Goal: Use online tool/utility: Use online tool/utility

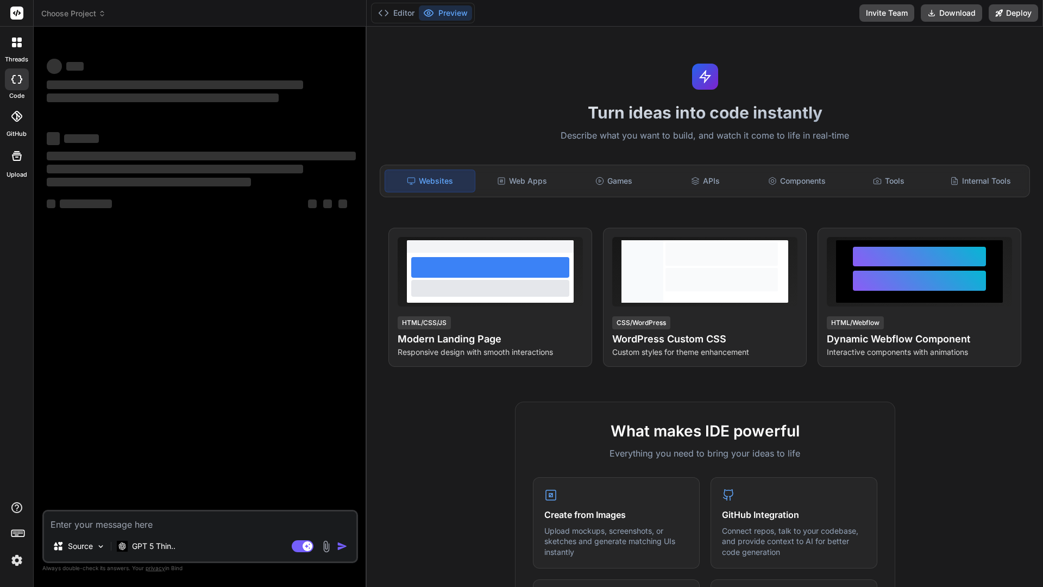
click at [86, 11] on span "Choose Project" at bounding box center [73, 13] width 65 height 11
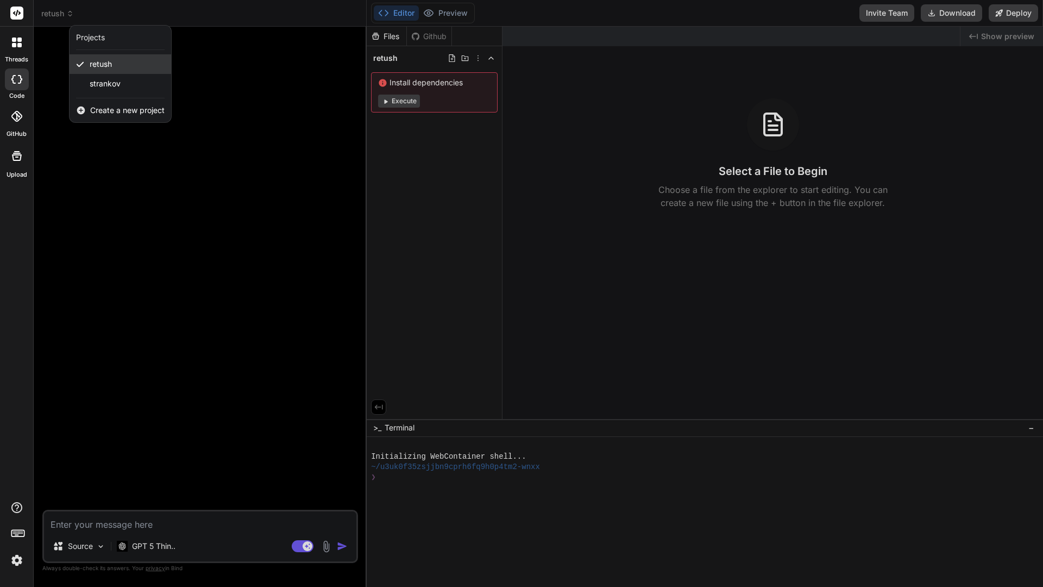
type textarea "x"
click at [305, 96] on div at bounding box center [521, 293] width 1043 height 587
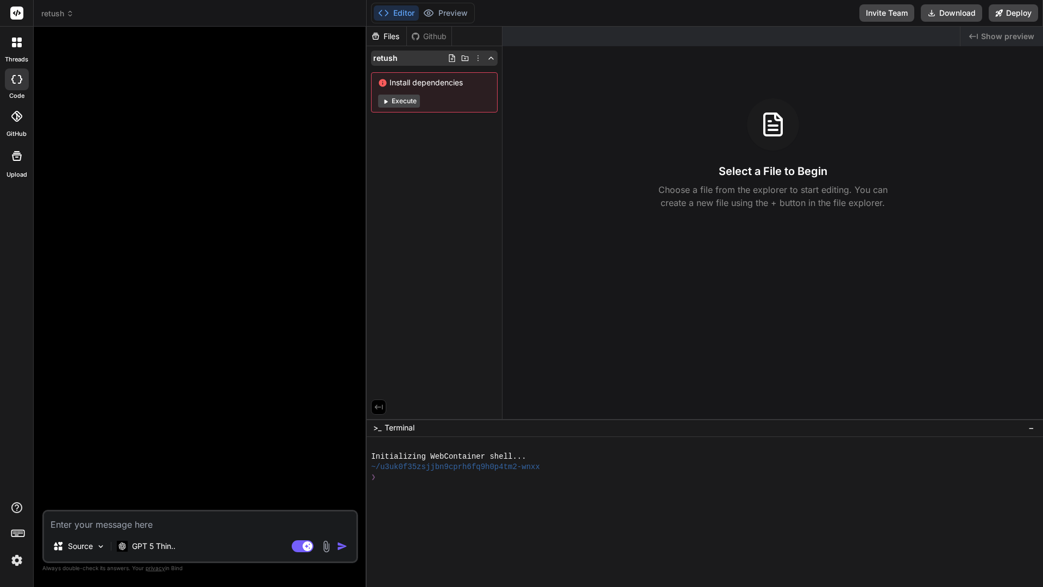
click at [476, 58] on icon at bounding box center [478, 58] width 9 height 9
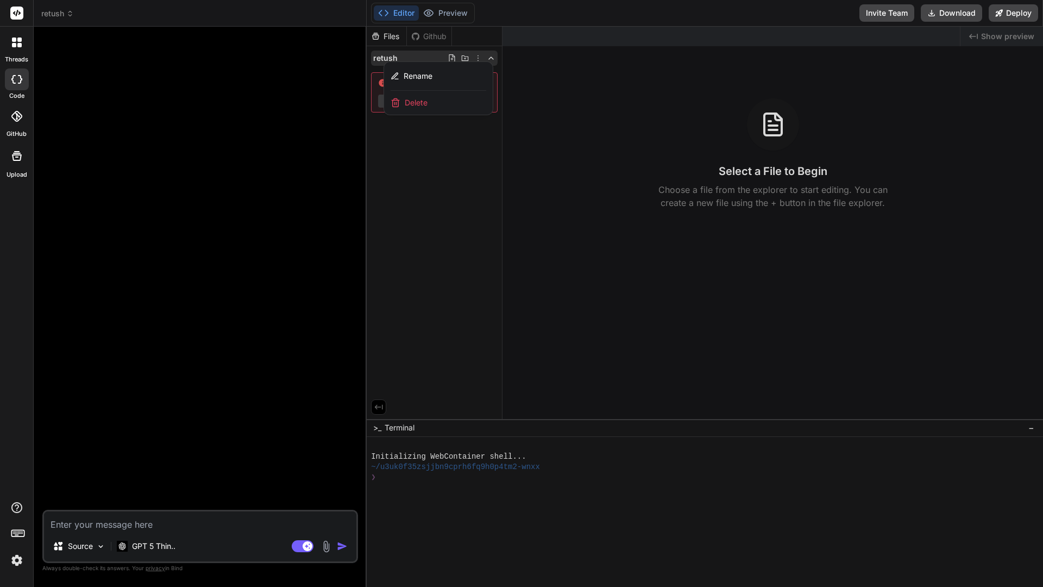
click at [426, 104] on span "Delete" at bounding box center [416, 102] width 23 height 11
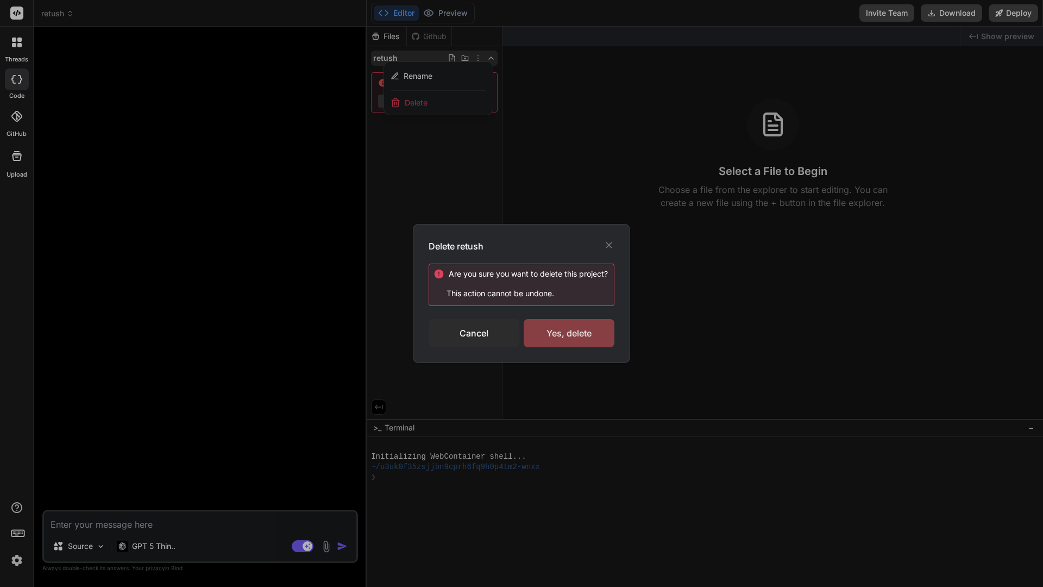
click at [556, 325] on div "Yes, delete" at bounding box center [569, 333] width 91 height 28
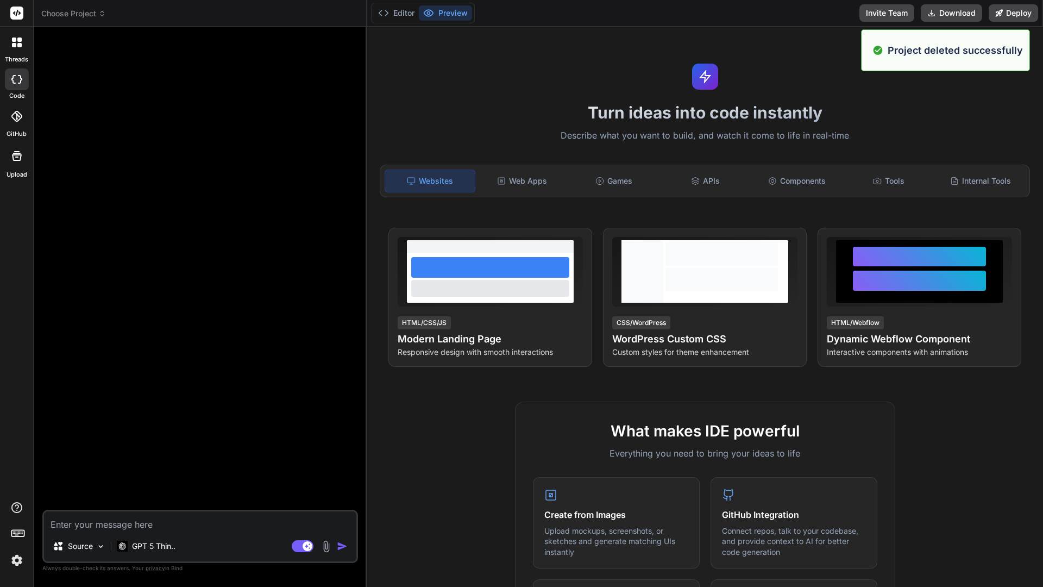
click at [92, 17] on span "Choose Project" at bounding box center [73, 13] width 65 height 11
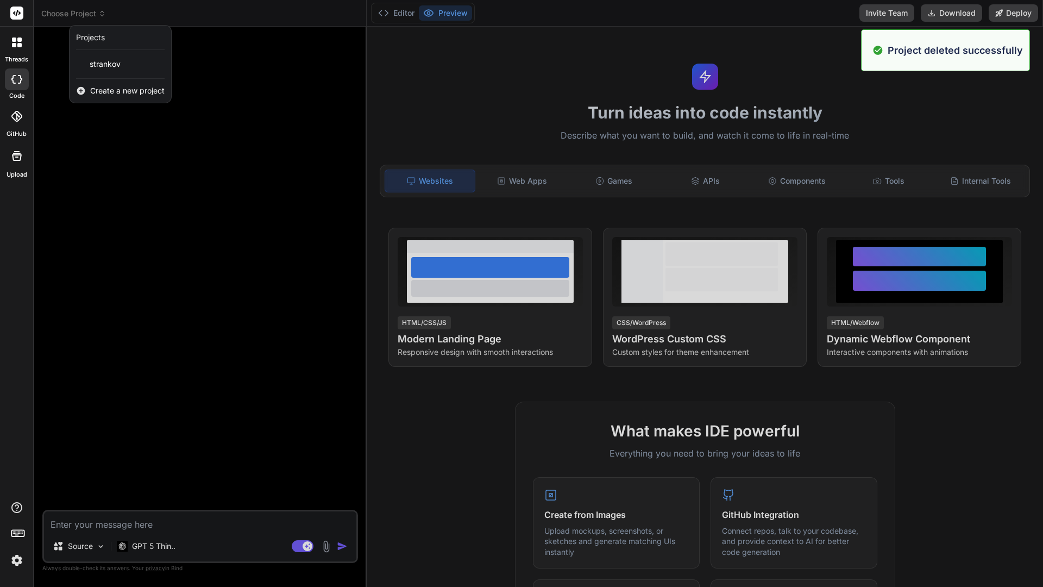
click at [120, 92] on span "Create a new project" at bounding box center [127, 90] width 74 height 11
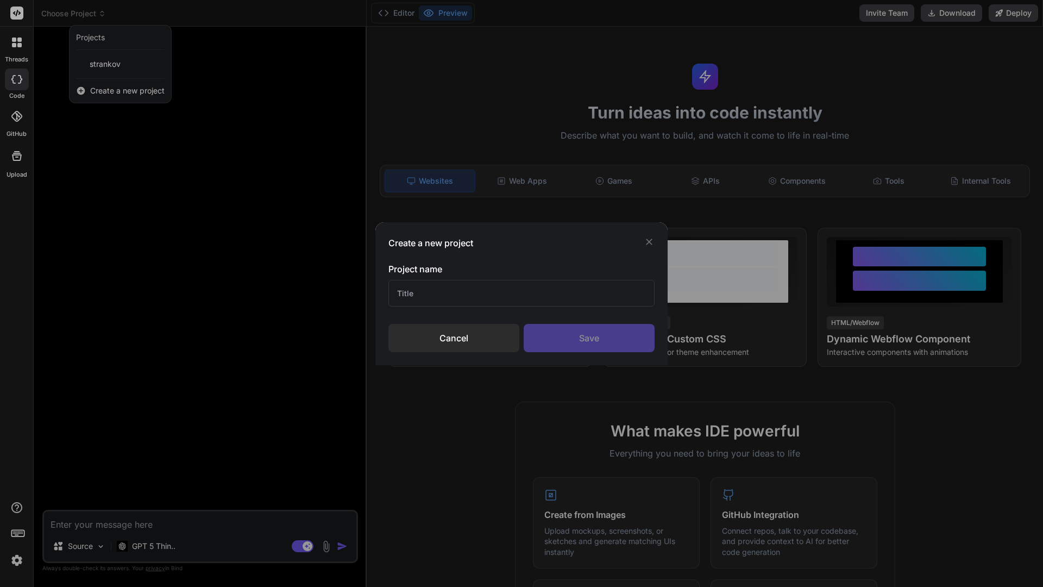
click at [426, 286] on input "text" at bounding box center [521, 293] width 266 height 27
type input "nexploro_dev"
click at [567, 333] on div "Save" at bounding box center [589, 338] width 131 height 28
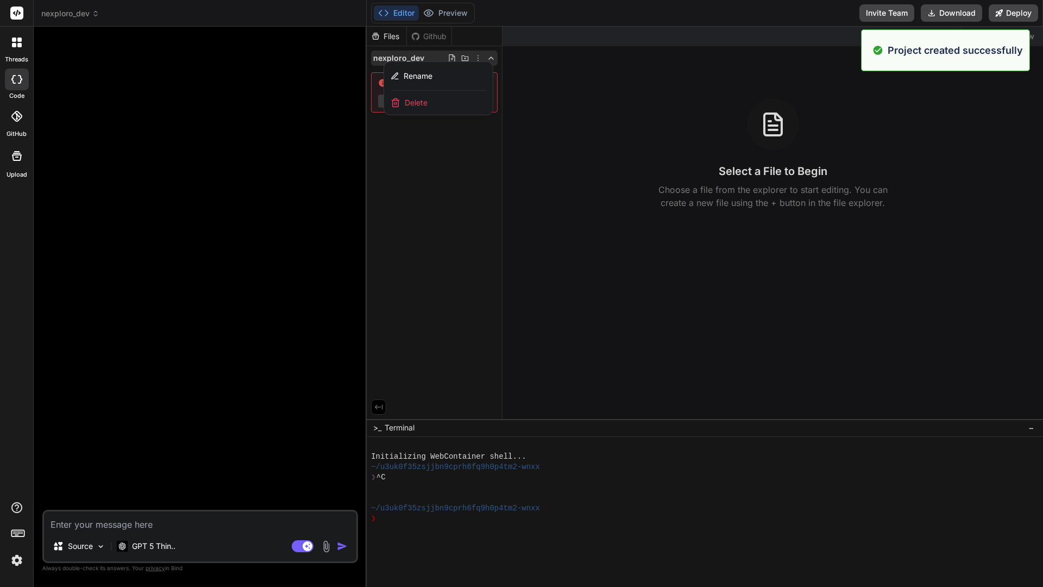
click at [453, 192] on div at bounding box center [705, 307] width 676 height 560
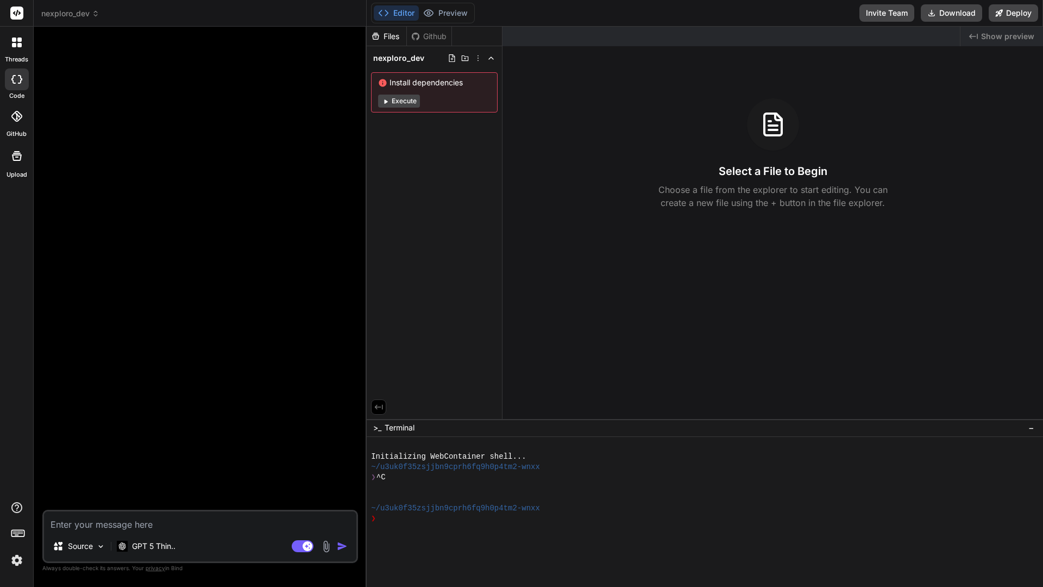
click at [400, 100] on button "Execute" at bounding box center [399, 101] width 42 height 13
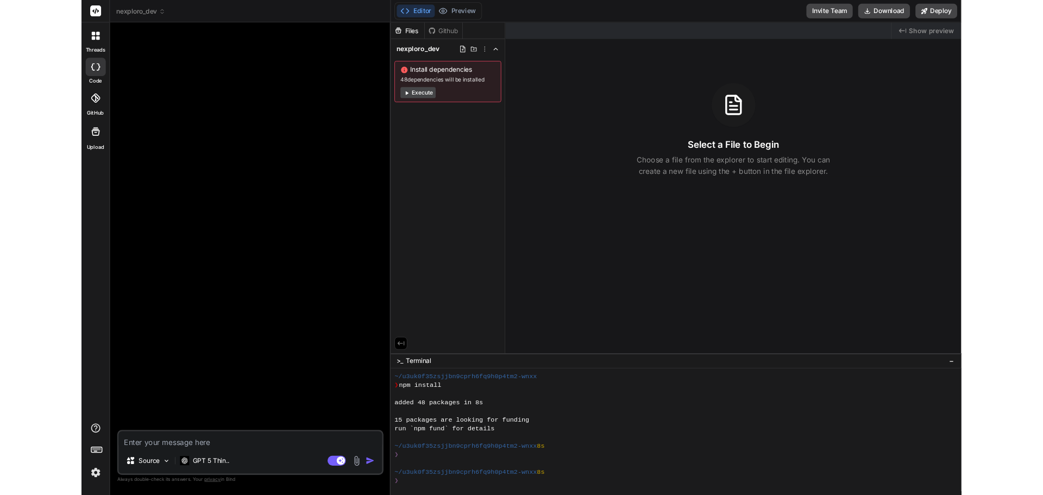
scroll to position [103, 0]
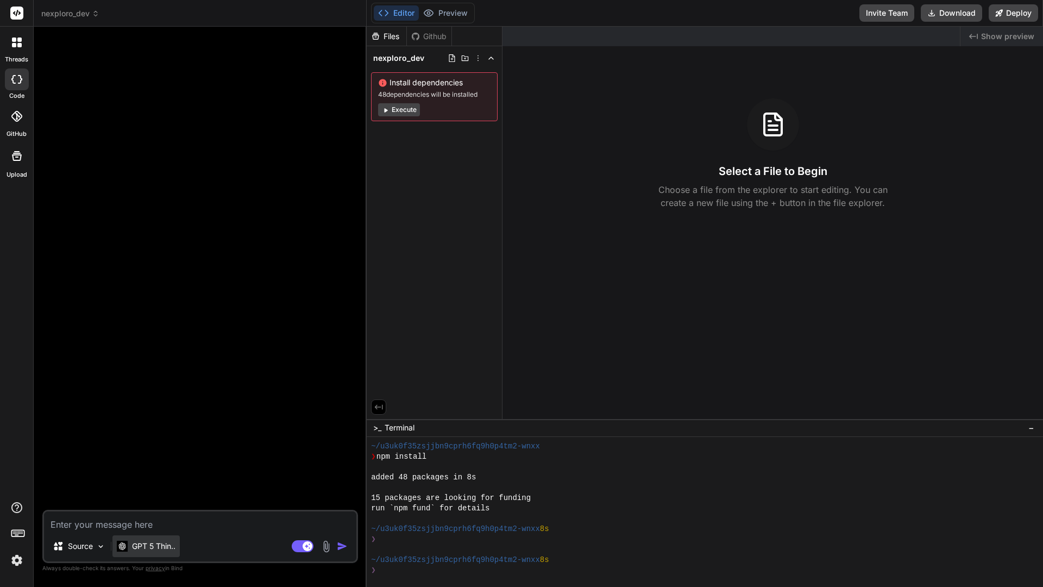
click at [134, 494] on p "GPT 5 Thin.." at bounding box center [153, 546] width 43 height 11
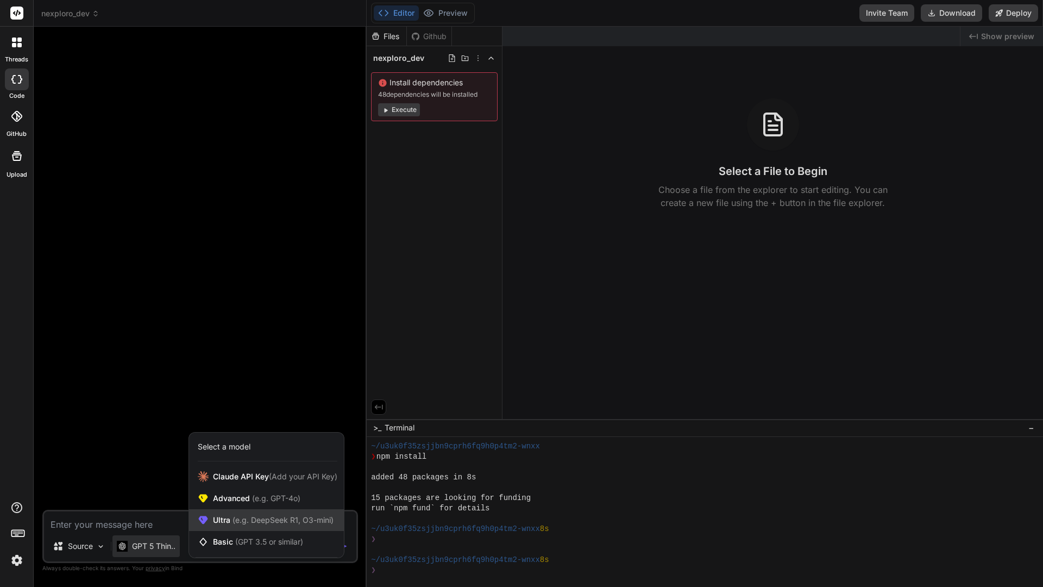
click at [250, 494] on span "(e.g. DeepSeek R1, O3-mini)" at bounding box center [281, 519] width 103 height 9
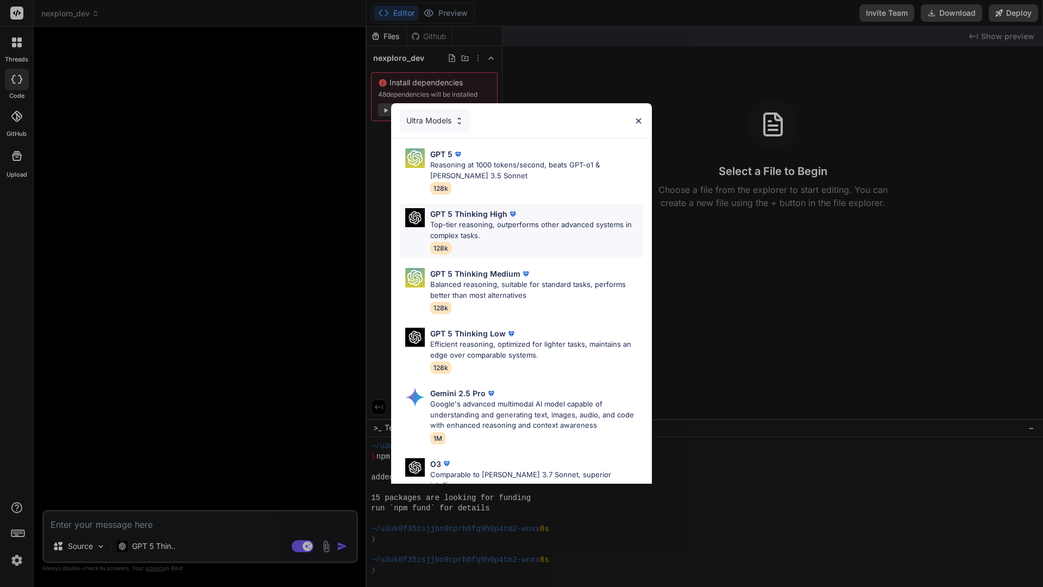
click at [524, 219] on p "Top-tier reasoning, outperforms other advanced systems in complex tasks." at bounding box center [536, 229] width 213 height 21
type textarea "x"
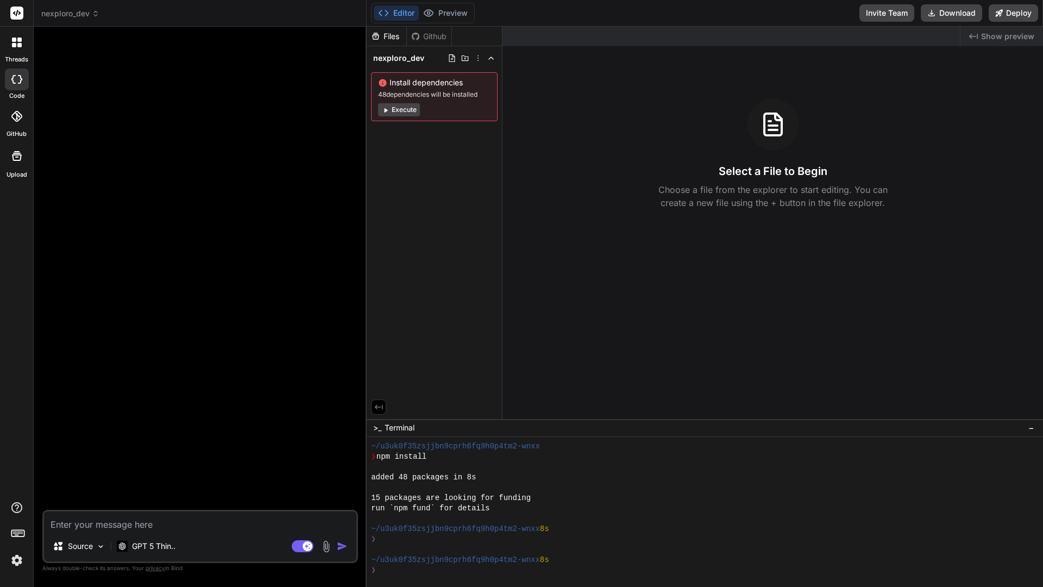
click at [996, 34] on span "Show preview" at bounding box center [1007, 36] width 53 height 11
click at [981, 36] on div "Created with Pixso. Show preview" at bounding box center [1002, 37] width 83 height 20
click at [92, 494] on textarea at bounding box center [200, 521] width 312 height 20
type textarea "C"
type textarea "x"
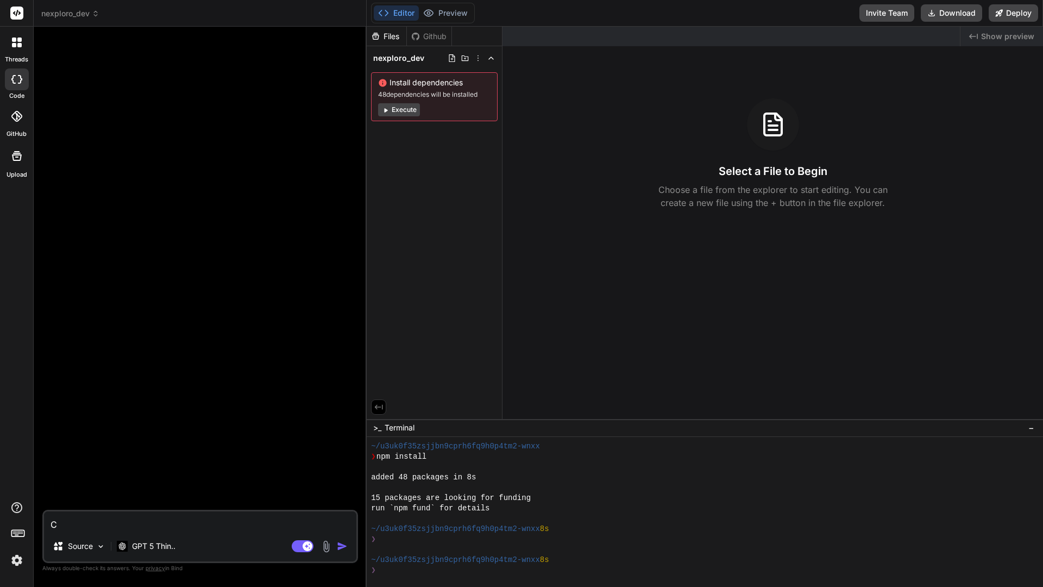
type textarea "Cr"
type textarea "x"
type textarea "Cre"
type textarea "x"
type textarea "Crea"
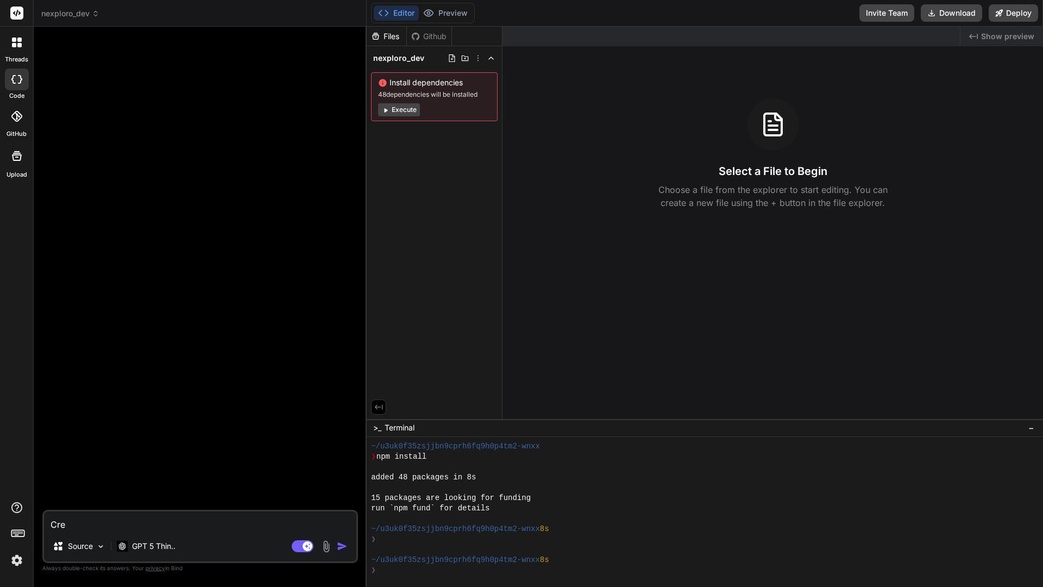
type textarea "x"
type textarea "Creat"
type textarea "x"
type textarea "Create"
type textarea "x"
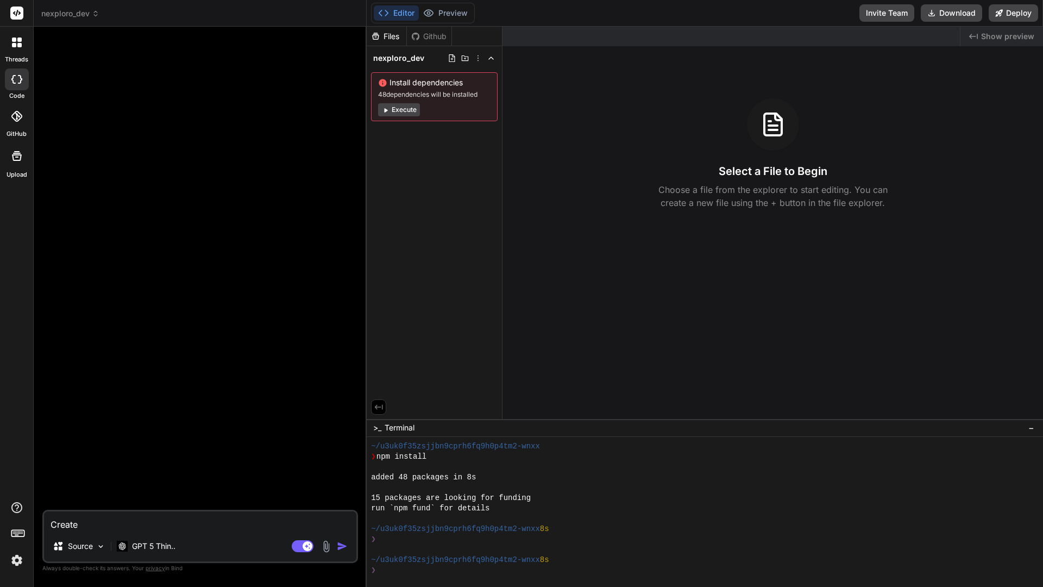
type textarea "Create"
type textarea "x"
type textarea "Create A"
type textarea "x"
type textarea "Create As"
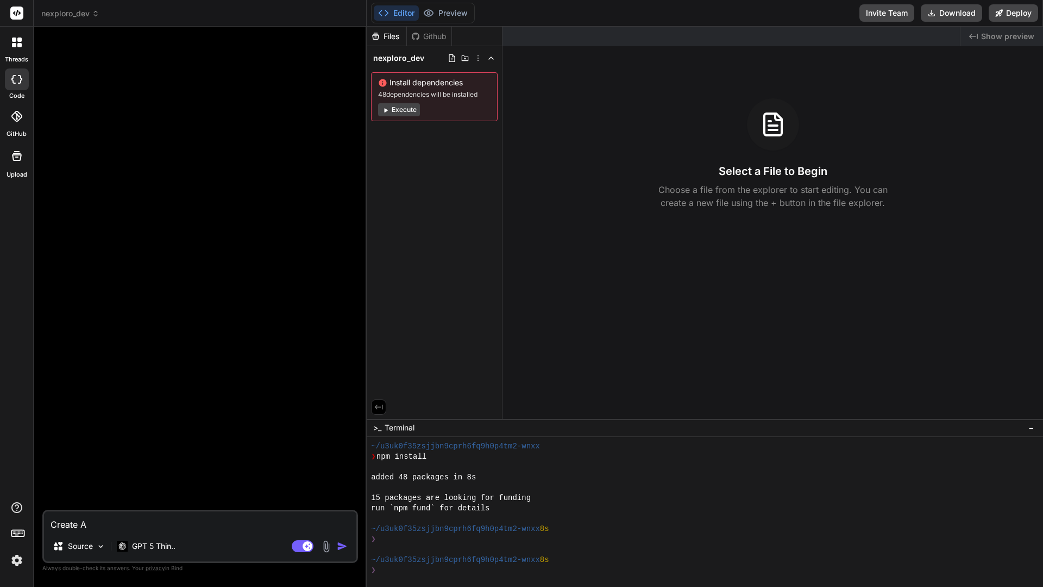
type textarea "x"
type textarea "Create Ast"
type textarea "x"
type textarea "Create Astr"
type textarea "x"
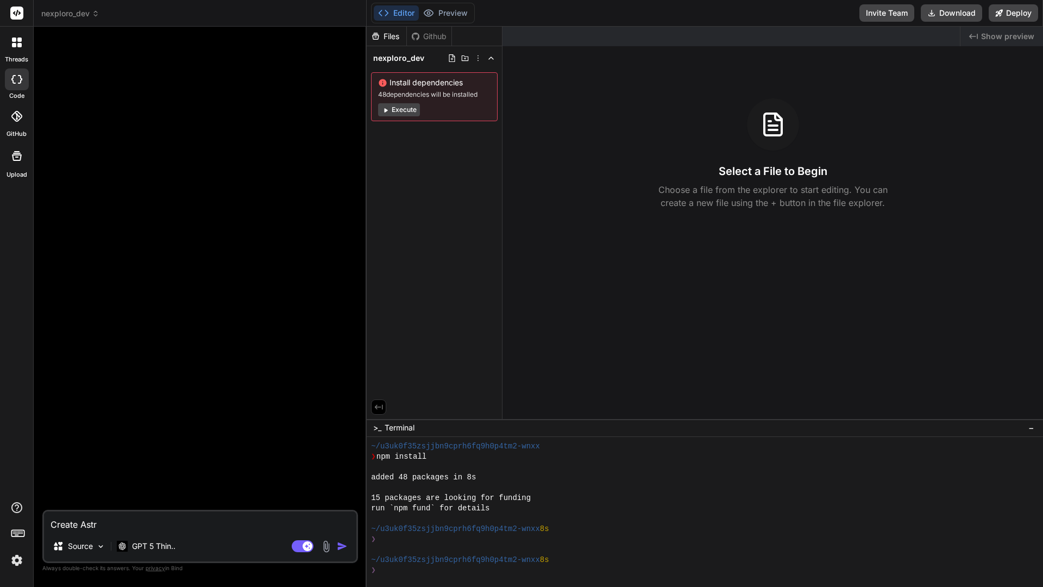
type textarea "Create Astro"
type textarea "x"
type textarea "Create Astro"
type textarea "x"
type textarea "Create Astro J"
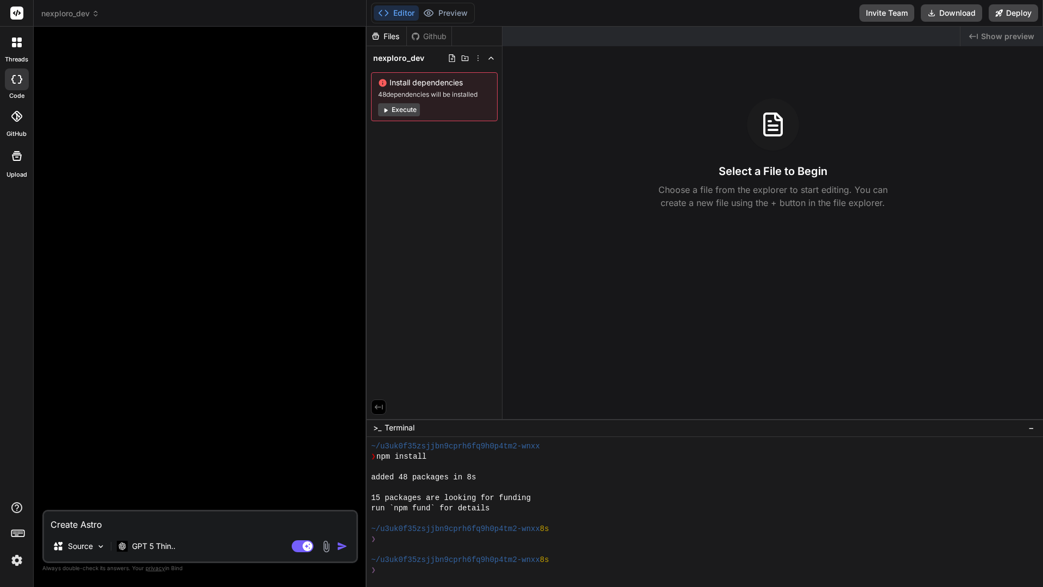
type textarea "x"
type textarea "Create Astro JS"
type textarea "x"
type textarea "Create Astro JS"
type textarea "x"
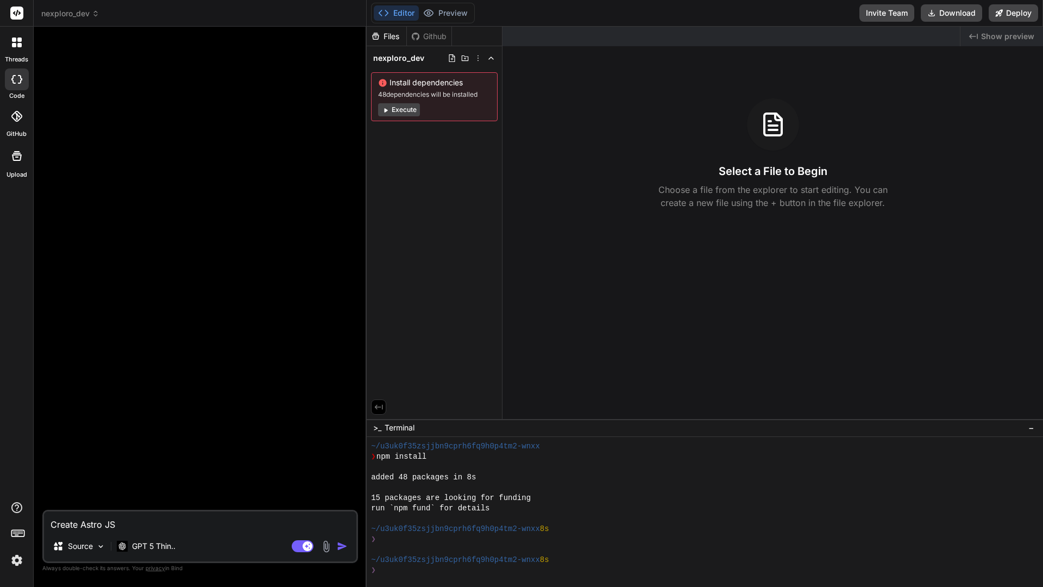
type textarea "Create Astro JS h"
type textarea "x"
type textarea "Create Astro [PERSON_NAME]"
type textarea "x"
type textarea "Create Astro [PERSON_NAME]"
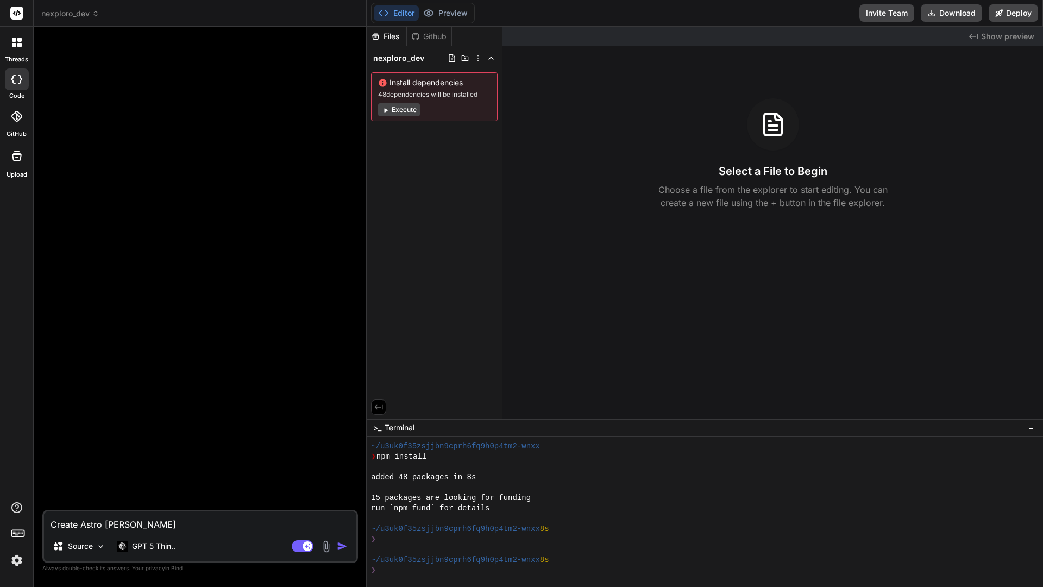
type textarea "x"
type textarea "Create Astro JS home"
type textarea "x"
type textarea "Create Astro [PERSON_NAME]"
type textarea "x"
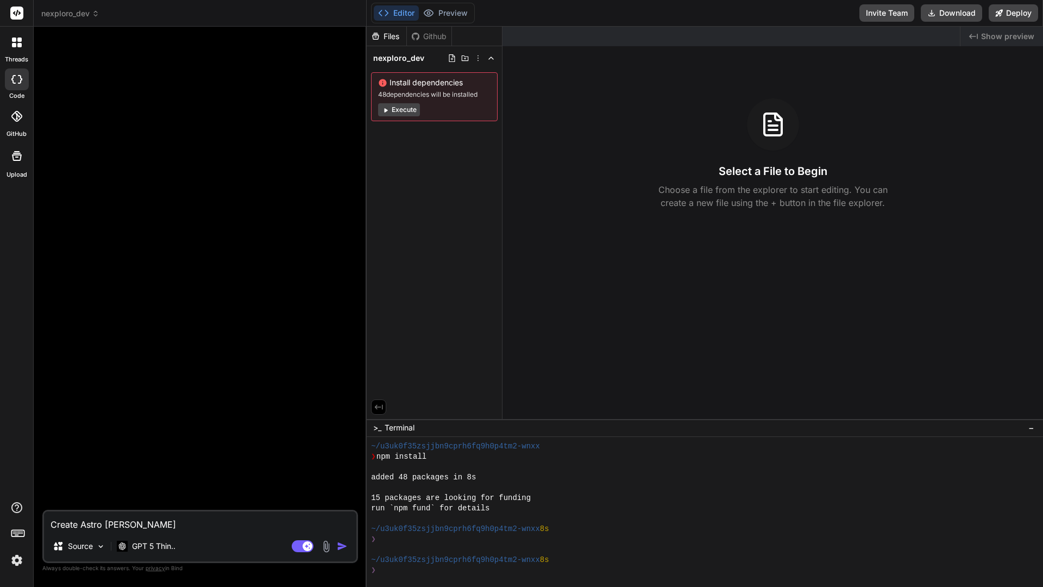
type textarea "Create Astro [PERSON_NAME]"
type textarea "x"
type textarea "Create Astro JS h"
type textarea "x"
type textarea "Create Astro JS"
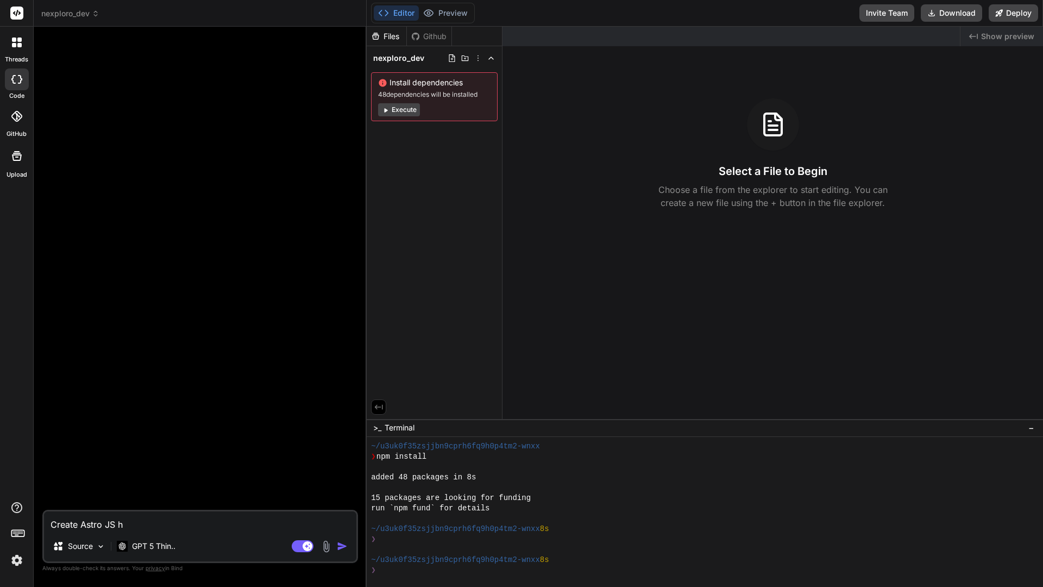
type textarea "x"
type textarea "Create dAstro JS"
type textarea "x"
type textarea "Create diAstro JS"
type textarea "x"
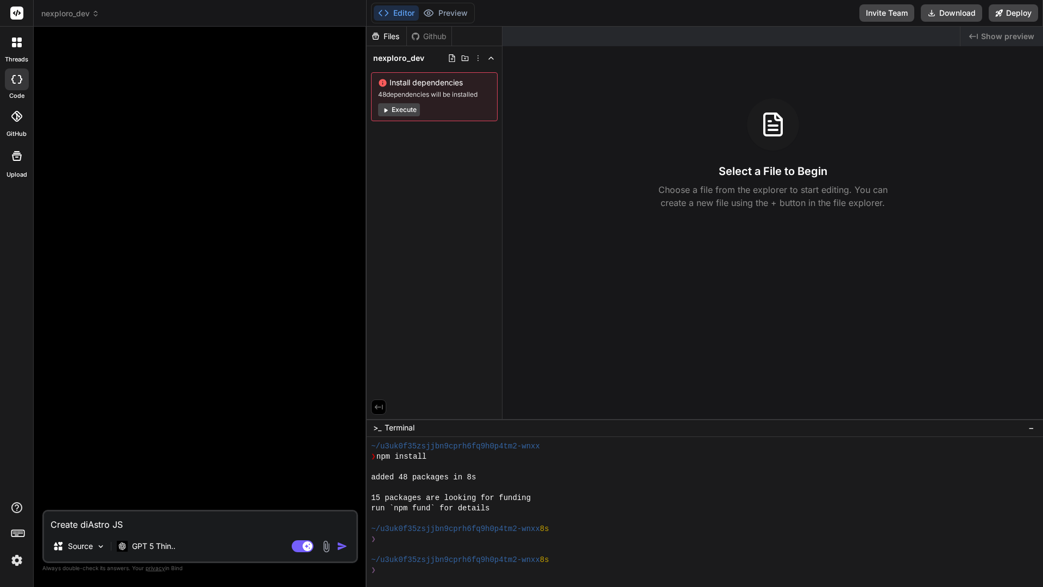
type textarea "Create digAstro JS"
type textarea "x"
type textarea "Create digiAstro JS"
type textarea "x"
type textarea "Create digitAstro JS"
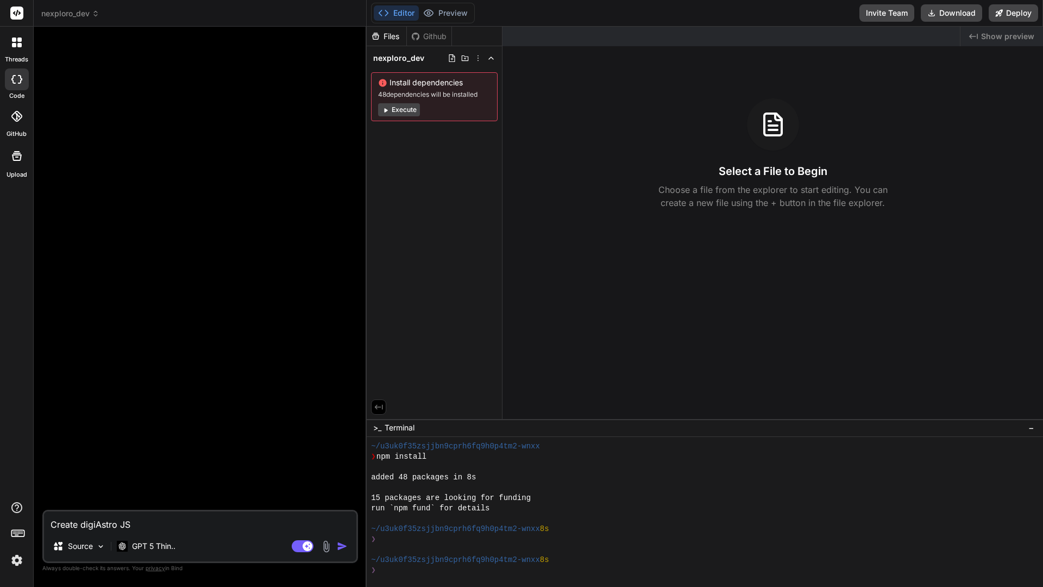
type textarea "x"
type textarea "Create digitaAstro JS"
type textarea "x"
type textarea "Create digitalAstro JS"
type textarea "x"
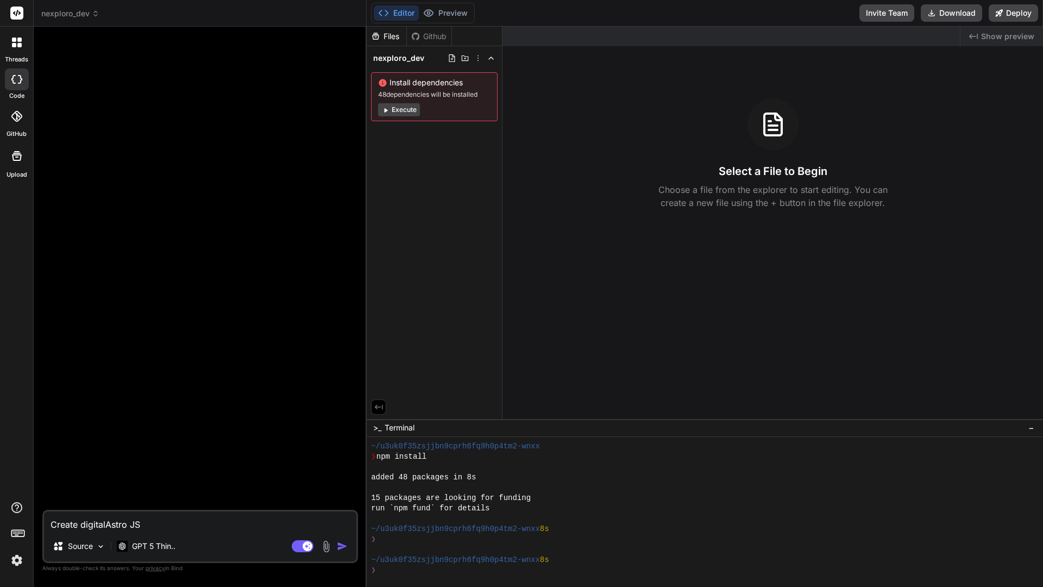
type textarea "Create digital Astro JS"
type textarea "x"
type textarea "Create digital [PERSON_NAME]"
type textarea "x"
type textarea "Create digital maAstro JS"
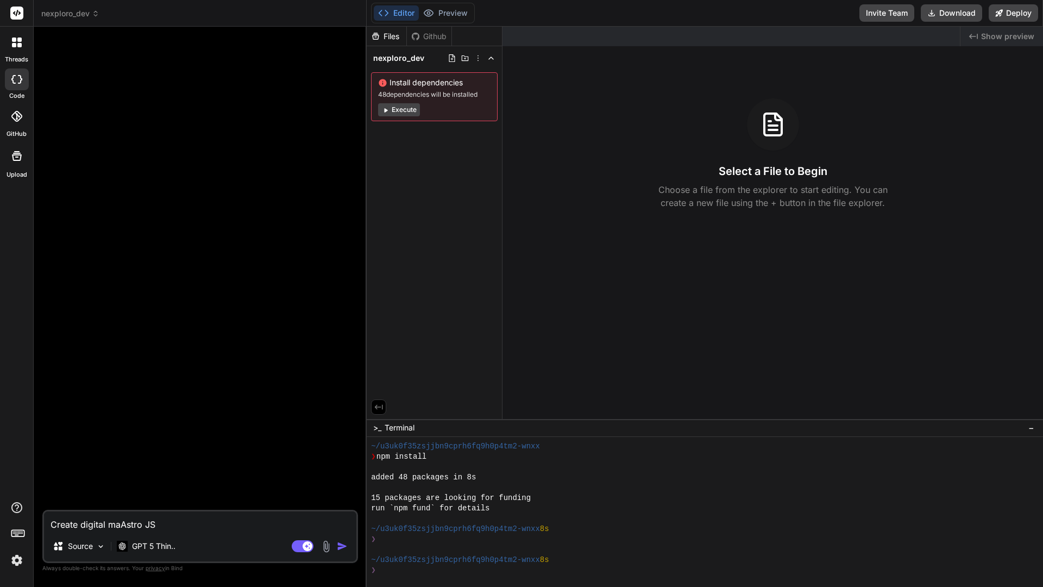
type textarea "x"
type textarea "Create digital marAstro JS"
type textarea "x"
type textarea "Create digital markAstro JS"
type textarea "x"
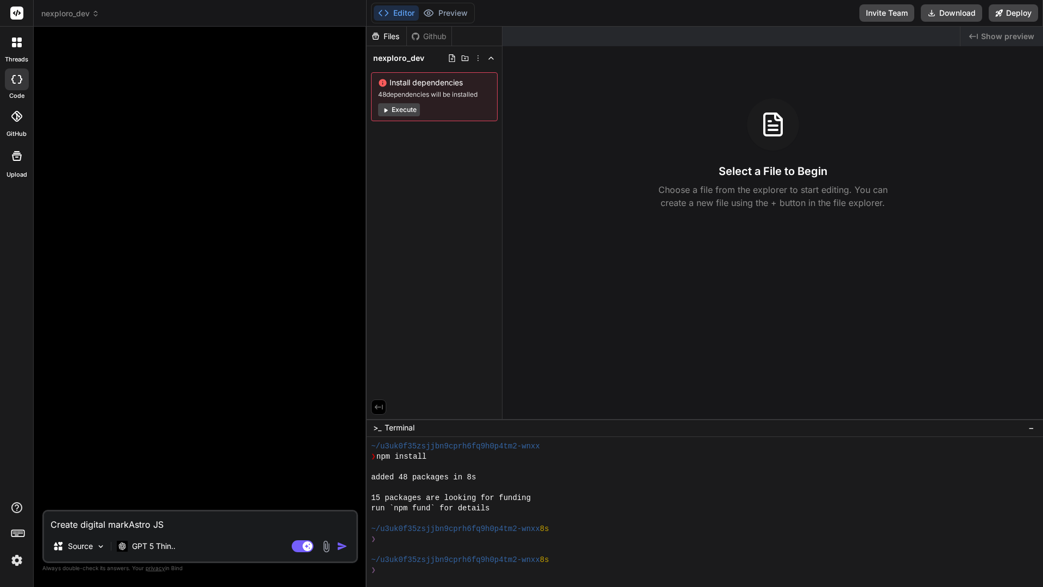
type textarea "Create digital markeAstro JS"
type textarea "x"
type textarea "Create digital marketAstro JS"
type textarea "x"
type textarea "Create digital marketiAstro JS"
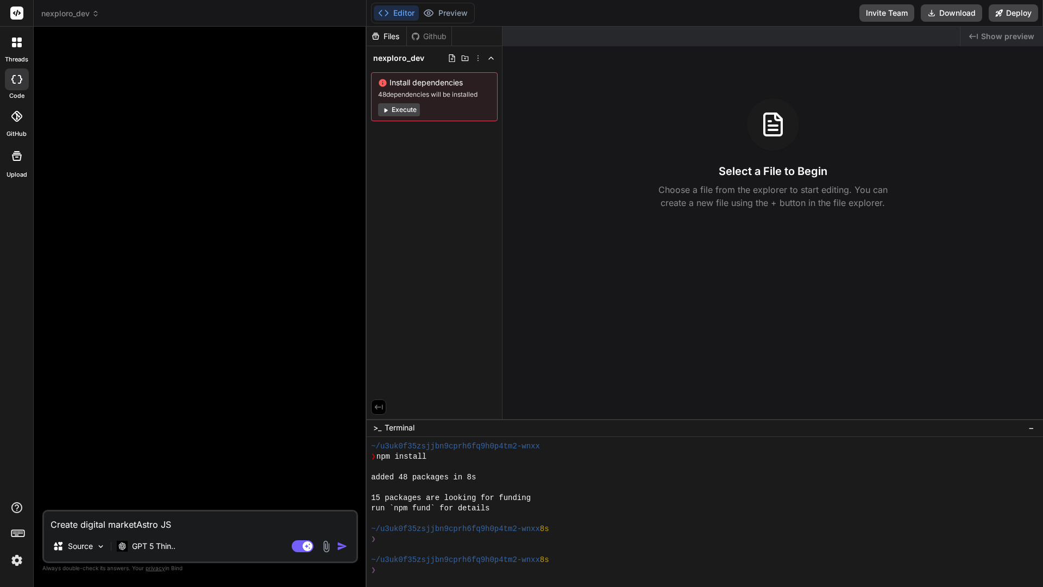
type textarea "x"
type textarea "Create digital marketinAstro JS"
type textarea "x"
type textarea "Create digital marketingAstro JS"
type textarea "x"
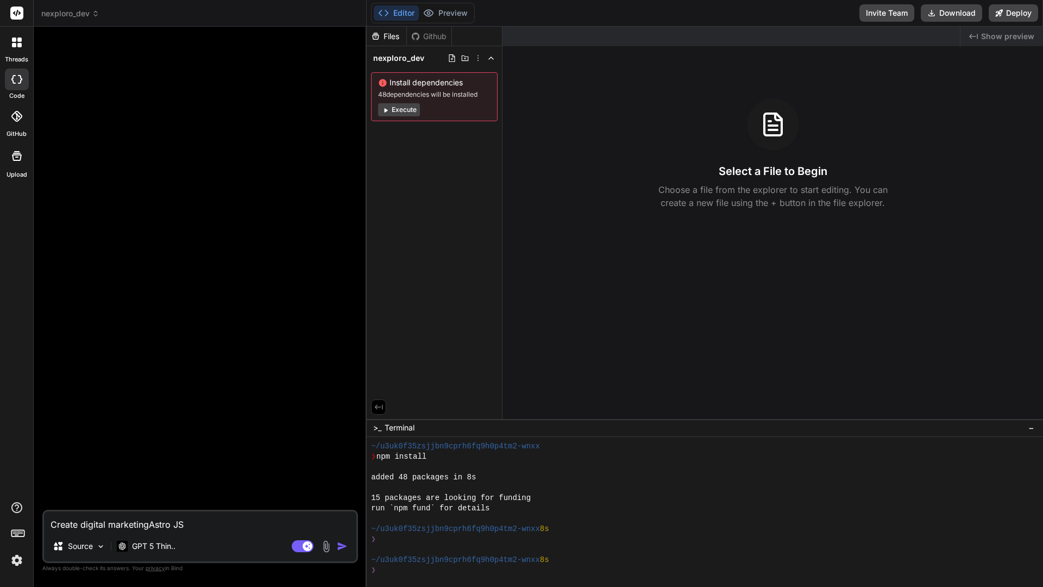
type textarea "Create digital marketing Astro JS"
type textarea "x"
type textarea "Create digital marketing aAstro JS"
type textarea "x"
type textarea "Create digital marketing agAstro JS"
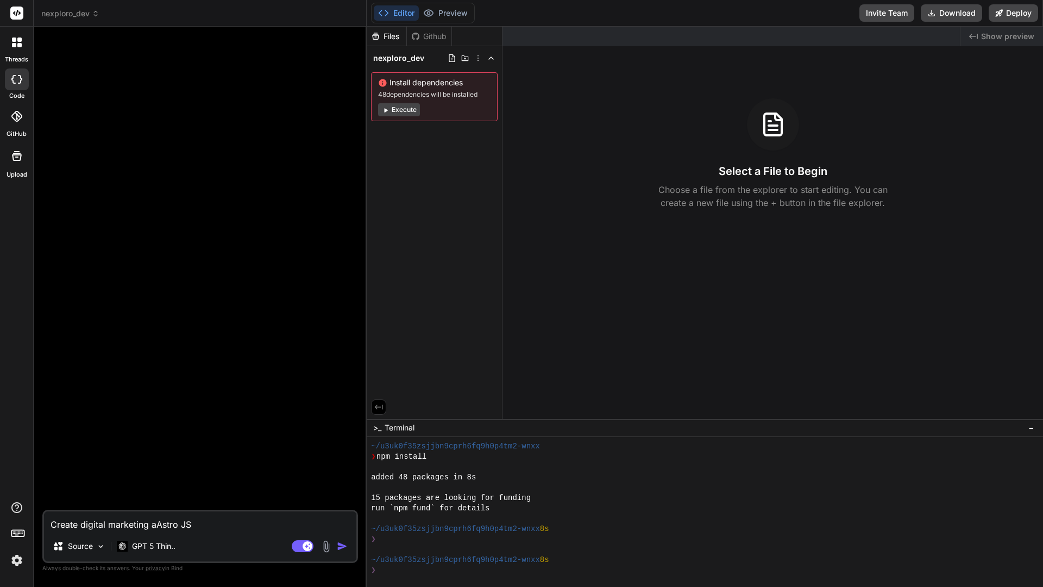
type textarea "x"
type textarea "Create digital marketing ageAstro JS"
type textarea "x"
type textarea "Create digital marketing agenAstro JS"
type textarea "x"
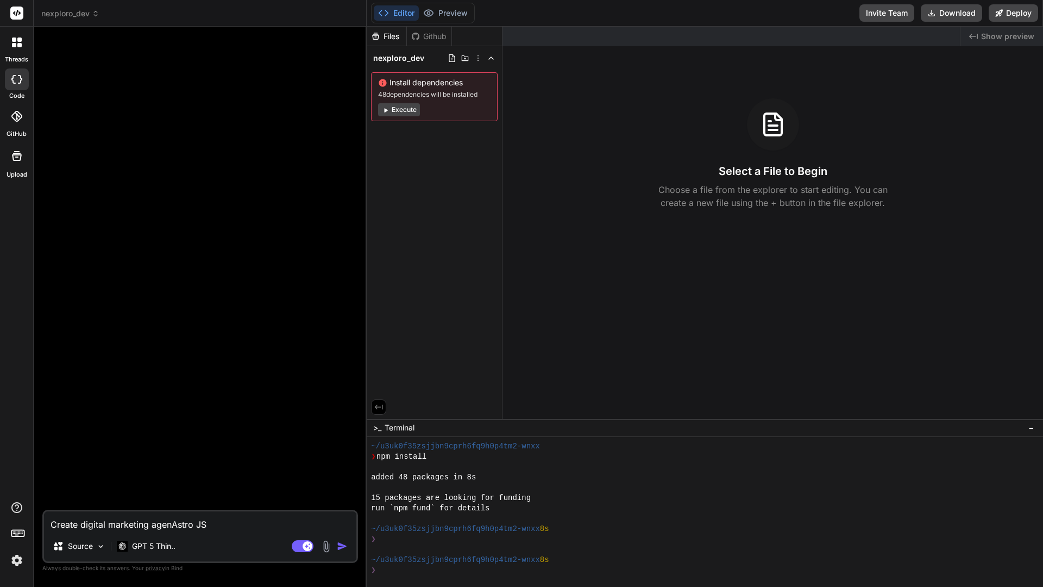
type textarea "Create digital marketing agencAstro JS"
type textarea "x"
type textarea "Create digital marketing agencyAstro JS"
type textarea "x"
type textarea "Create digital marketing agency Astro JS"
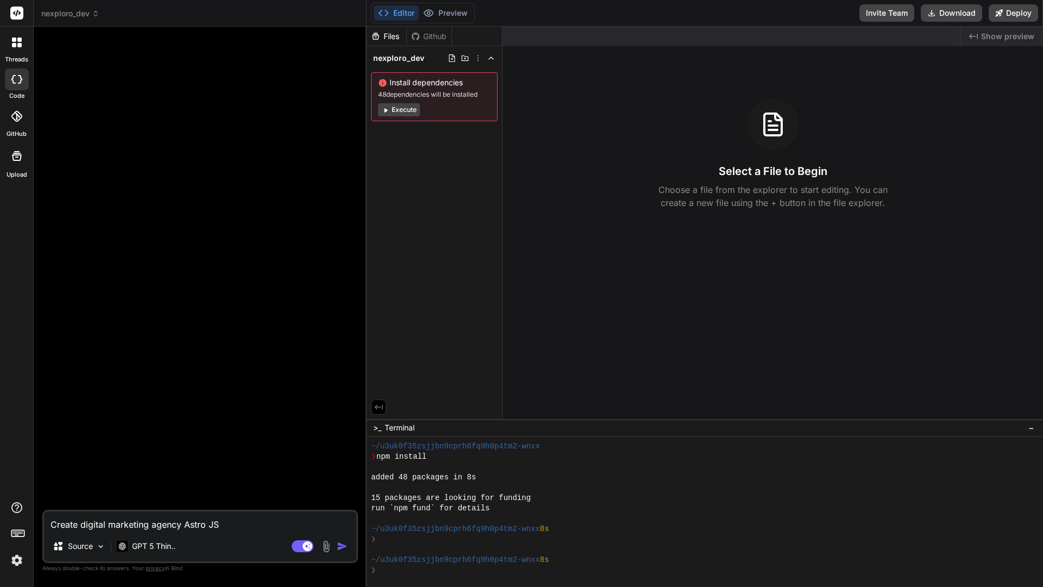
type textarea "x"
type textarea "Create digital marketing agency hAstro JS"
type textarea "x"
type textarea "Create digital marketing agency hoAstro JS"
type textarea "x"
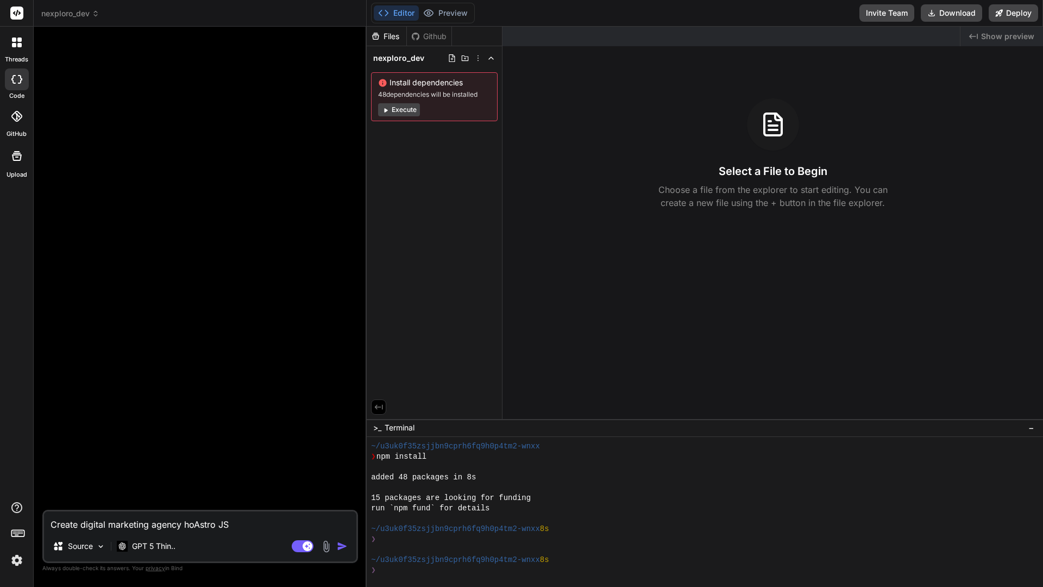
type textarea "Create digital marketing agency homAstro JS"
type textarea "x"
type textarea "Create digital marketing agency homeAstro JS"
type textarea "x"
type textarea "Create digital marketing agency homepAstro JS"
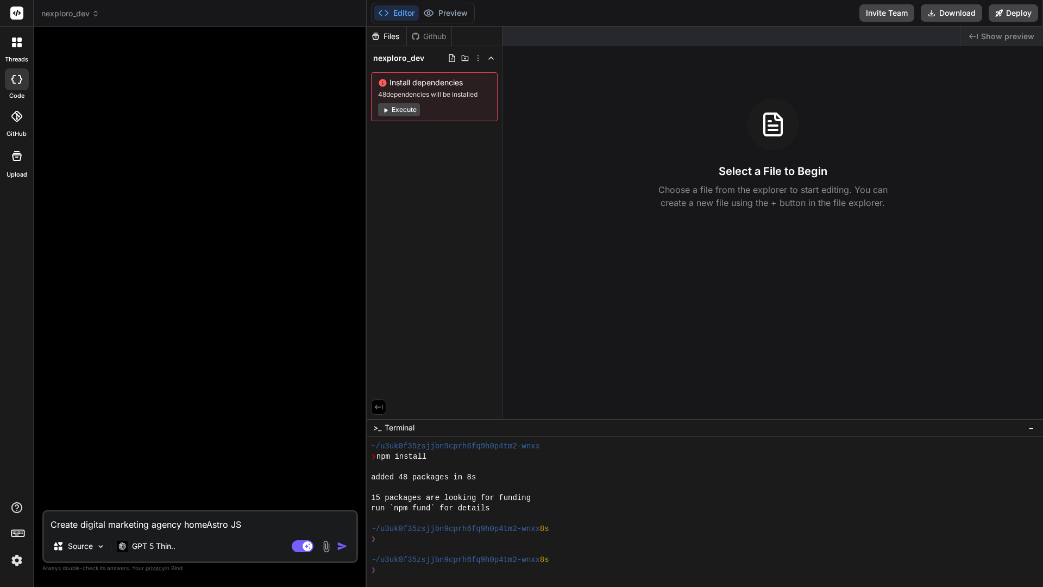
type textarea "x"
type textarea "Create digital marketing agency homepaAstro JS"
type textarea "x"
type textarea "Create digital marketing agency homepagAstro JS"
type textarea "x"
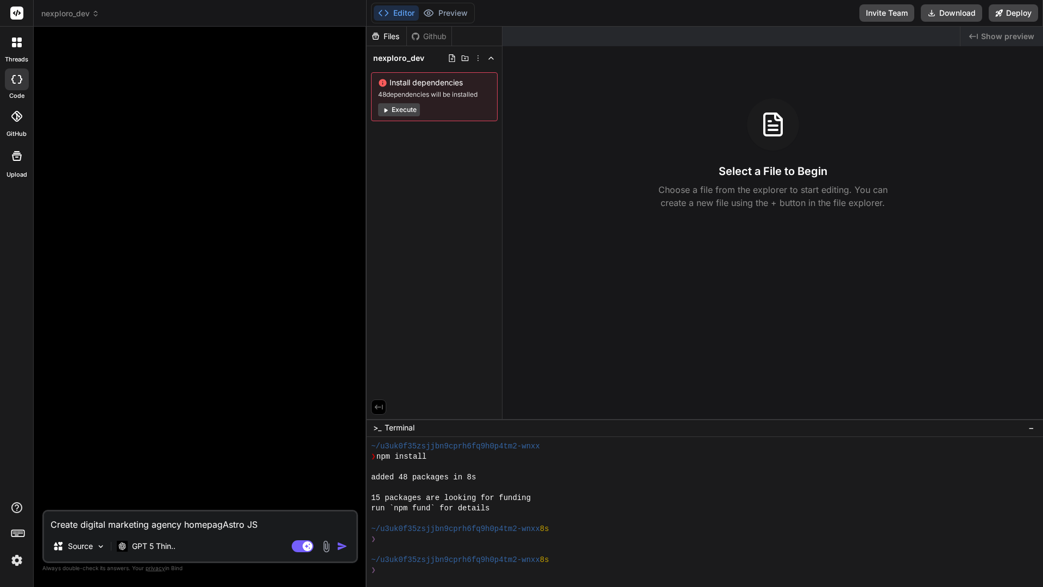
type textarea "Create digital marketing agency homepageAstro JS"
type textarea "x"
type textarea "Create digital marketing agency homepage Astro JS"
type textarea "x"
type textarea "Create digital marketing agency homepage uAstro JS"
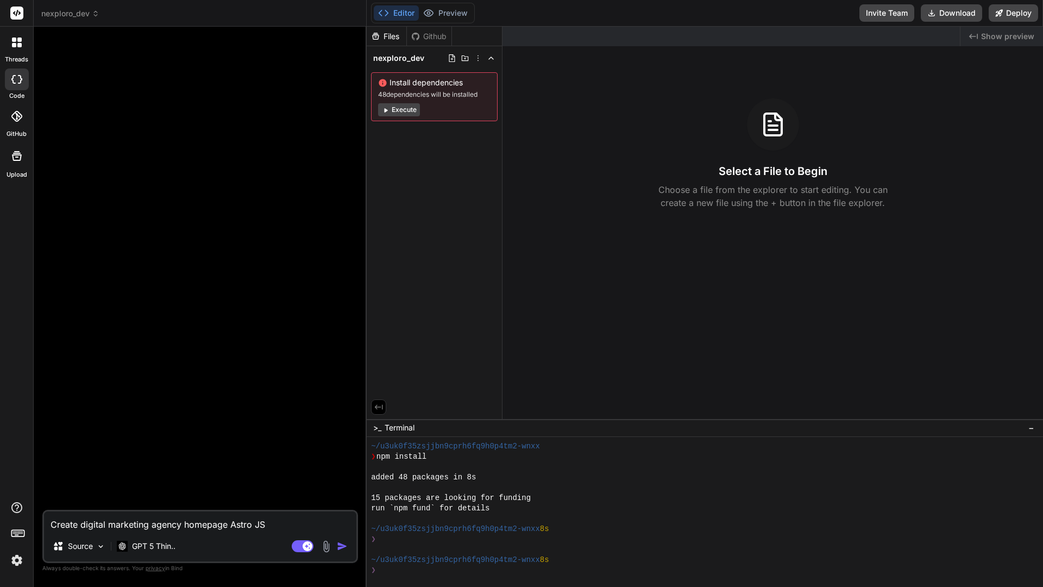
type textarea "x"
type textarea "Create digital marketing agency homepage usAstro JS"
type textarea "x"
type textarea "Create digital marketing agency homepage usiAstro JS"
type textarea "x"
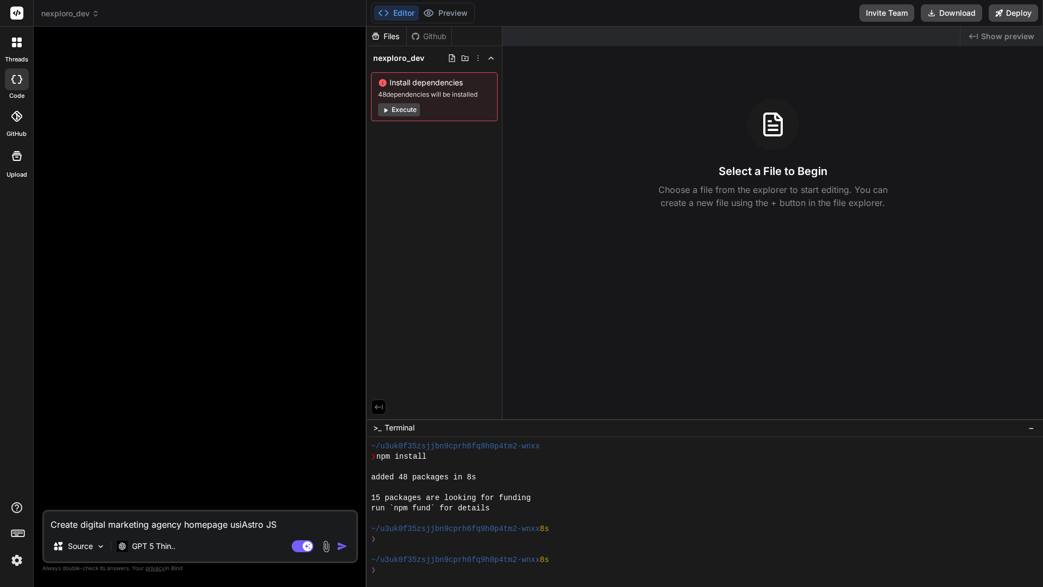
type textarea "Create digital marketing agency homepage usinAstro JS"
type textarea "x"
type textarea "Create digital marketing agency homepage usingAstro JS"
type textarea "x"
type textarea "Create digital marketing agency homepage using Astro JS"
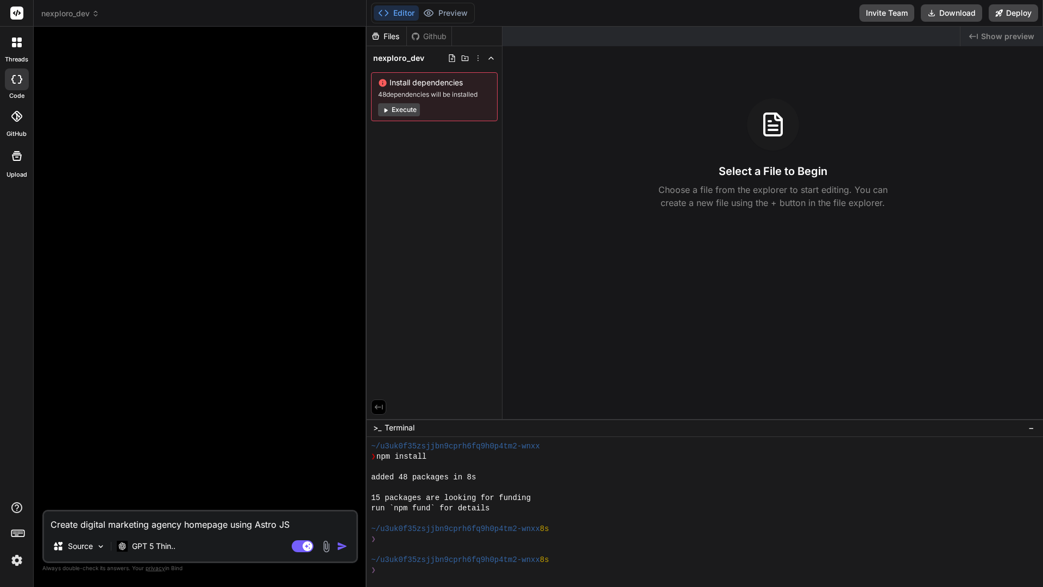
type textarea "x"
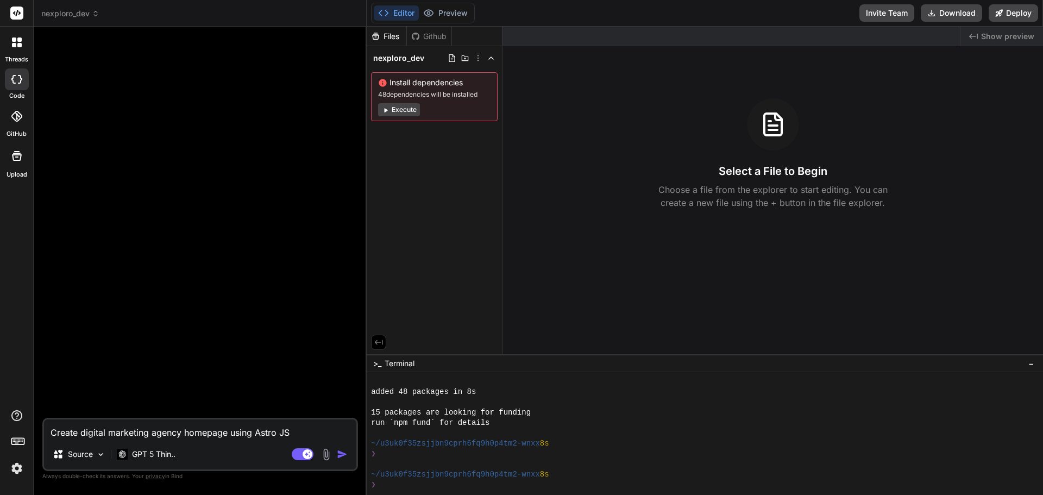
type textarea "Create digital marketing agency homepage using Astro JS"
type textarea "x"
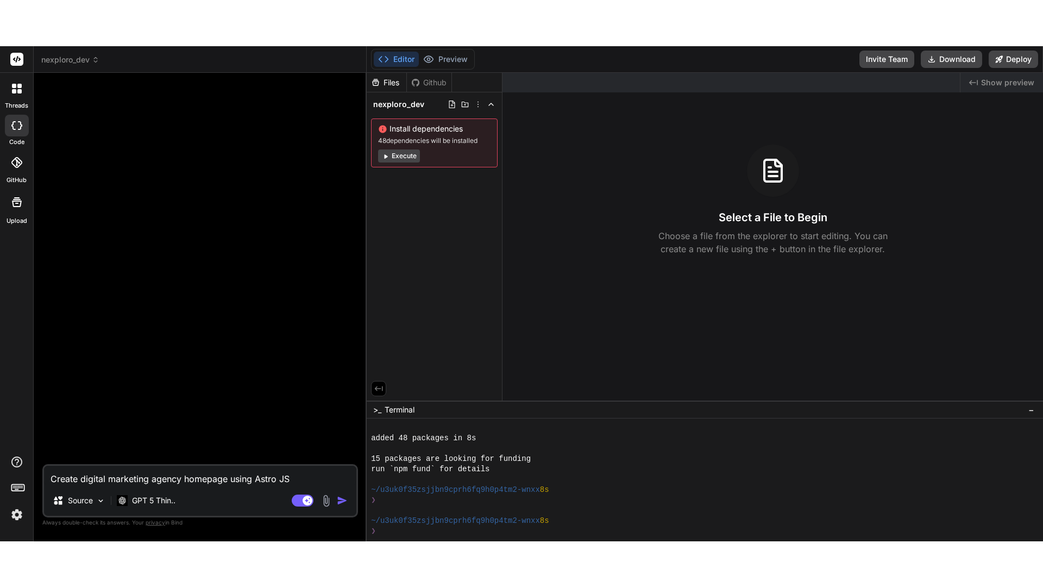
scroll to position [103, 0]
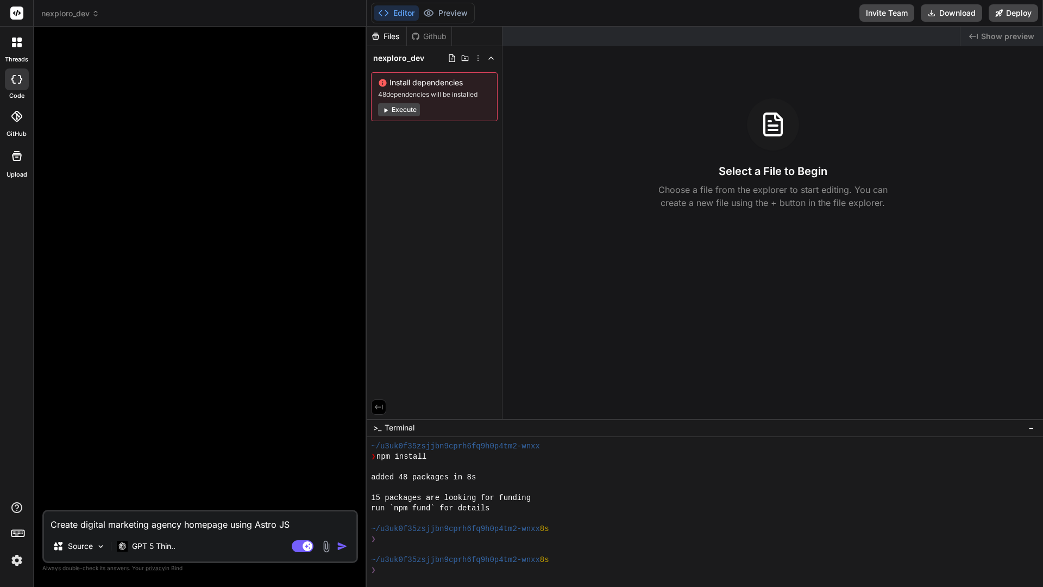
click at [281, 494] on textarea "Create digital marketing agency homepage using Astro JS" at bounding box center [200, 521] width 312 height 20
paste textarea "a modern landing page with HTML, CSS, and JavaScript featuring smooth scrolling…"
type textarea "Create a modern landing page with HTML, CSS, and JavaScript featuring smooth sc…"
type textarea "x"
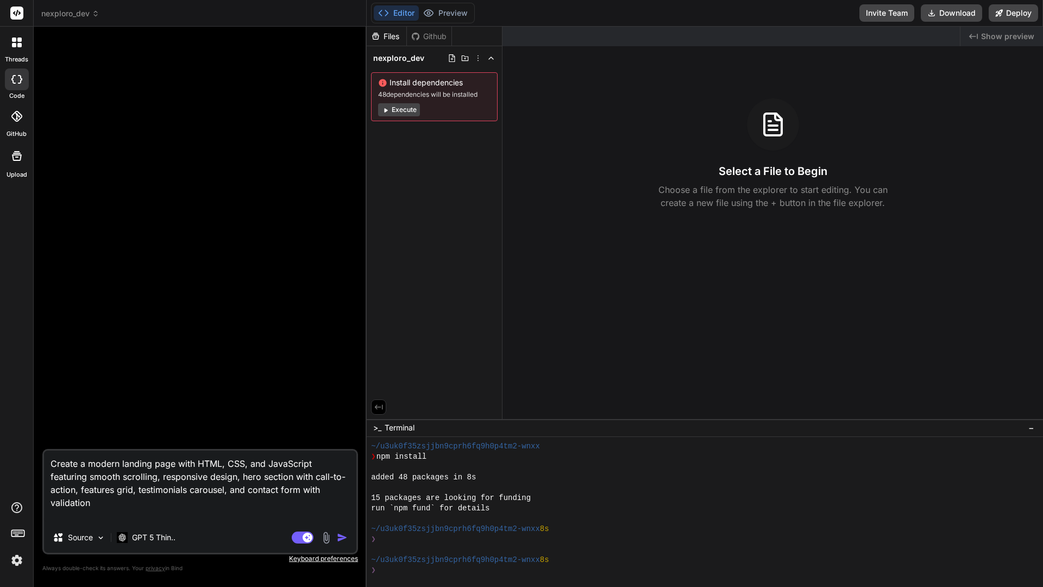
click at [120, 463] on textarea "Create a modern landing page with HTML, CSS, and JavaScript featuring smooth sc…" at bounding box center [200, 486] width 312 height 72
type textarea "Create a modern landing page with HTML, CSS, and JavaScript featuring smooth sc…"
type textarea "x"
type textarea "Create a modern d landing page with HTML, CSS, and JavaScript featuring smooth …"
type textarea "x"
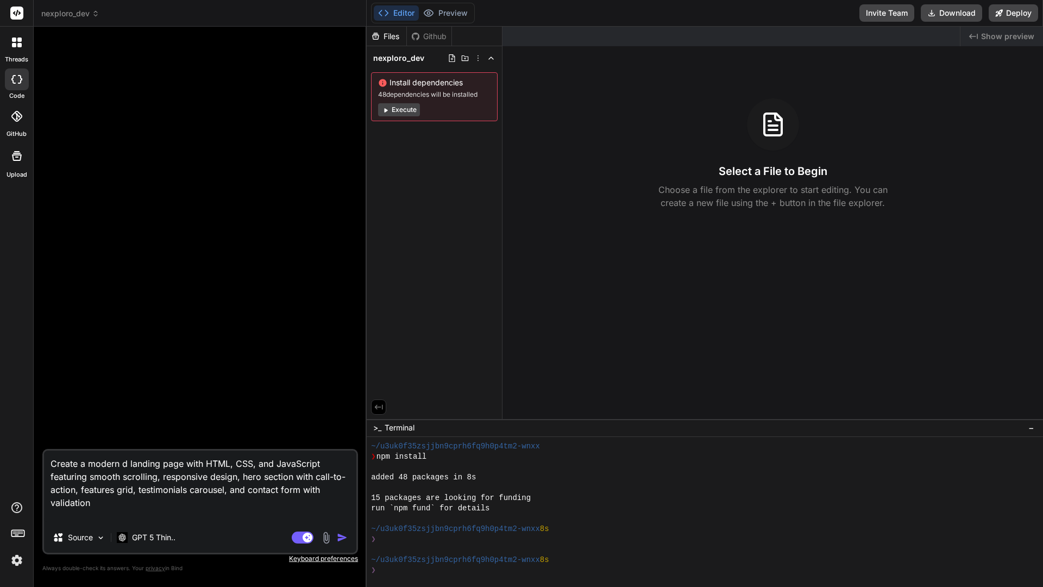
type textarea "Create a modern di landing page with HTML, CSS, and JavaScript featuring smooth…"
type textarea "x"
type textarea "Create a modern dig landing page with HTML, CSS, and JavaScript featuring smoot…"
type textarea "x"
type textarea "Create a modern digi landing page with HTML, CSS, and JavaScript featuring smoo…"
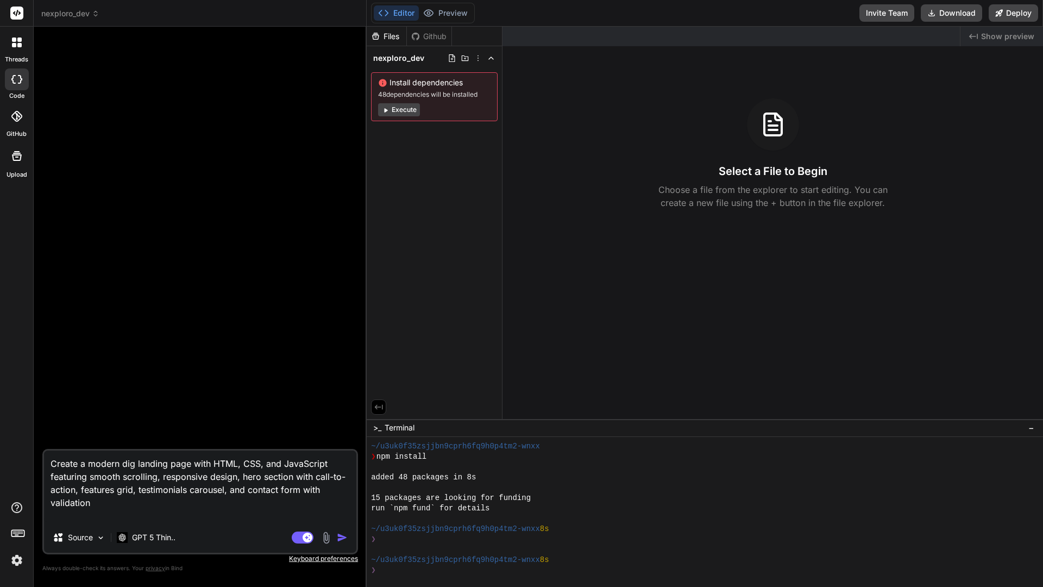
type textarea "x"
type textarea "Create a modern digit landing page with HTML, CSS, and JavaScript featuring smo…"
type textarea "x"
type textarea "Create a modern digita landing page with HTML, CSS, and JavaScript featuring sm…"
type textarea "x"
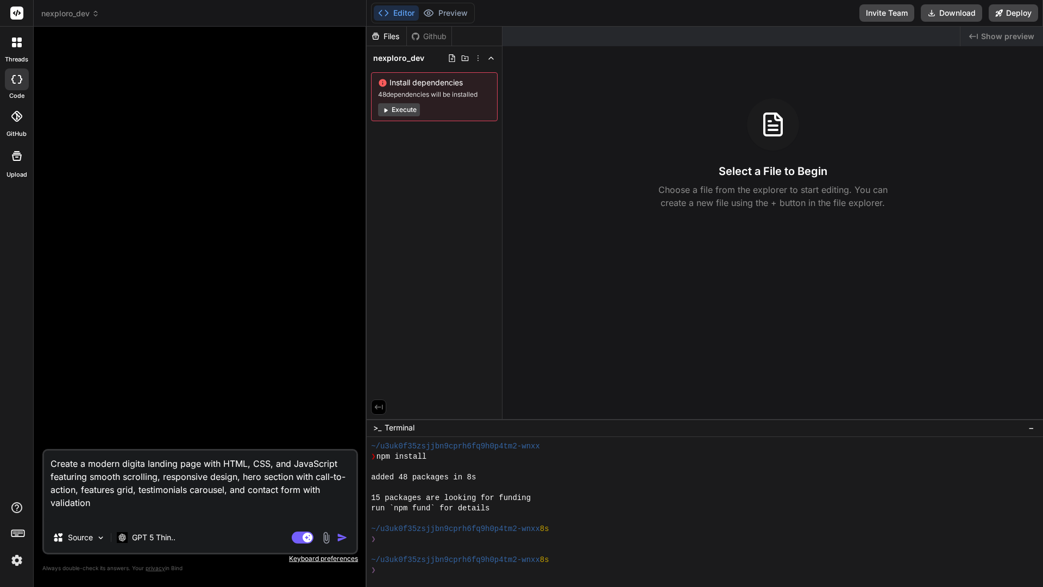
type textarea "Create a modern digital landing page with HTML, CSS, and JavaScript featuring s…"
type textarea "x"
type textarea "Create a modern digital landing page with HTML, CSS, and JavaScript featuring s…"
type textarea "x"
type textarea "Create a modern digital m landing page with HTML, CSS, and JavaScript featuring…"
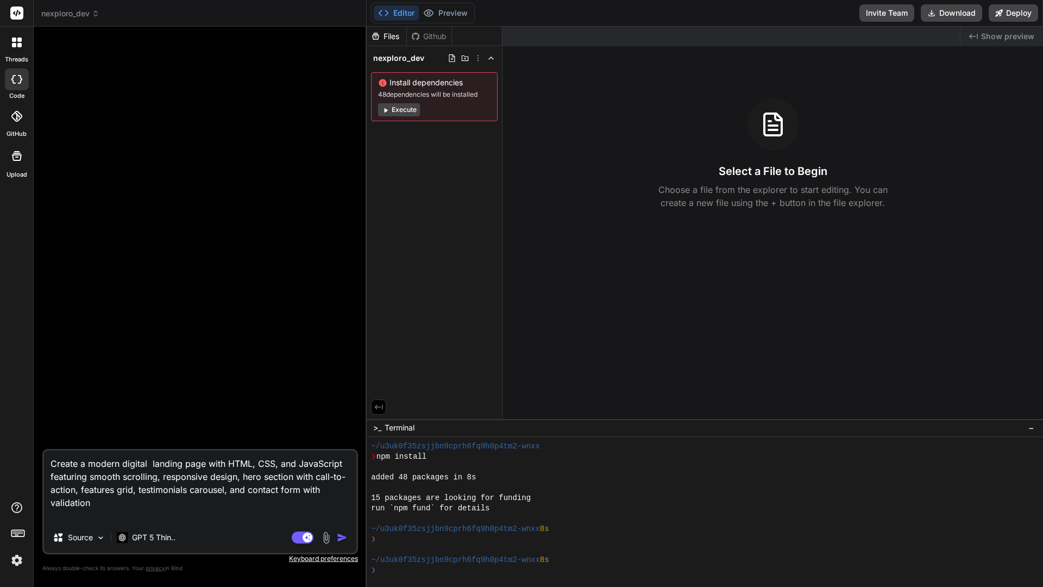
type textarea "x"
type textarea "Create a modern digital ma landing page with HTML, CSS, and JavaScript featurin…"
type textarea "x"
type textarea "Create a modern digital mar landing page with HTML, CSS, and JavaScript featuri…"
type textarea "x"
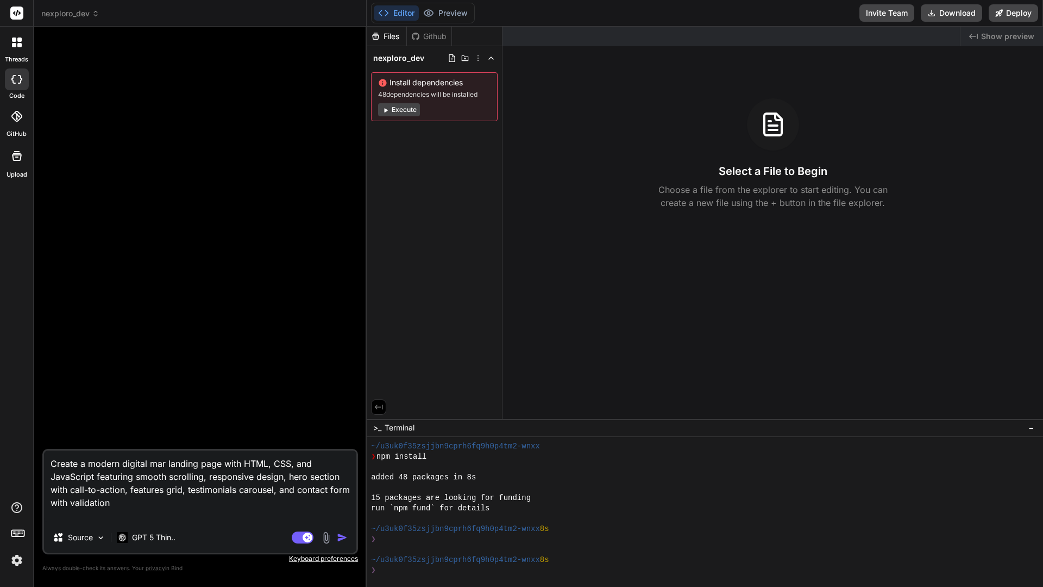
type textarea "Create a modern digital mark landing page with HTML, CSS, and JavaScript featur…"
type textarea "x"
type textarea "Create a modern digital marke landing page with HTML, CSS, and JavaScript featu…"
type textarea "x"
type textarea "Create a modern digital market landing page with HTML, CSS, and JavaScript feat…"
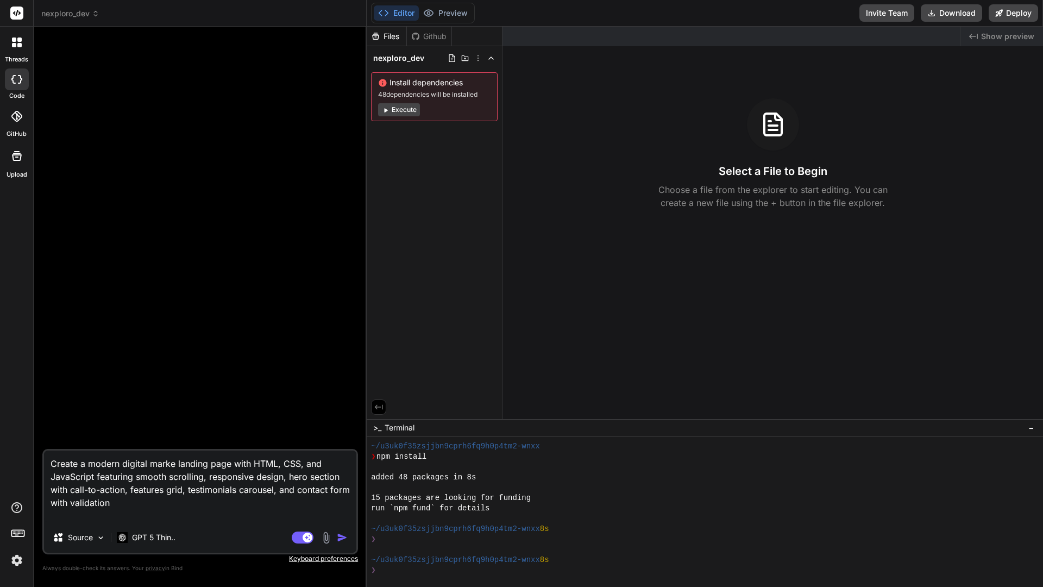
type textarea "x"
type textarea "Create a modern digital marketi landing page with HTML, CSS, and JavaScript fea…"
type textarea "x"
type textarea "Create a modern digital marketin landing page with HTML, CSS, and JavaScript fe…"
type textarea "x"
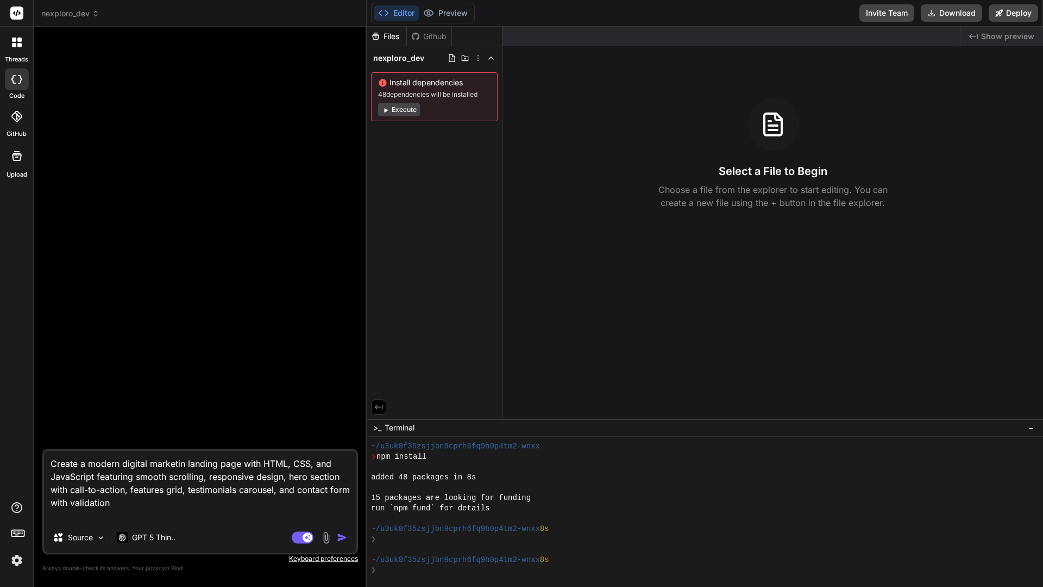
type textarea "Create a modern digital marketing landing page with HTML, CSS, and JavaScript f…"
type textarea "x"
type textarea "Create a modern digital marketing landing page with HTML, CSS, and JavaScript f…"
type textarea "x"
type textarea "Create a modern digital marketing a landing page with HTML, CSS, and JavaScript…"
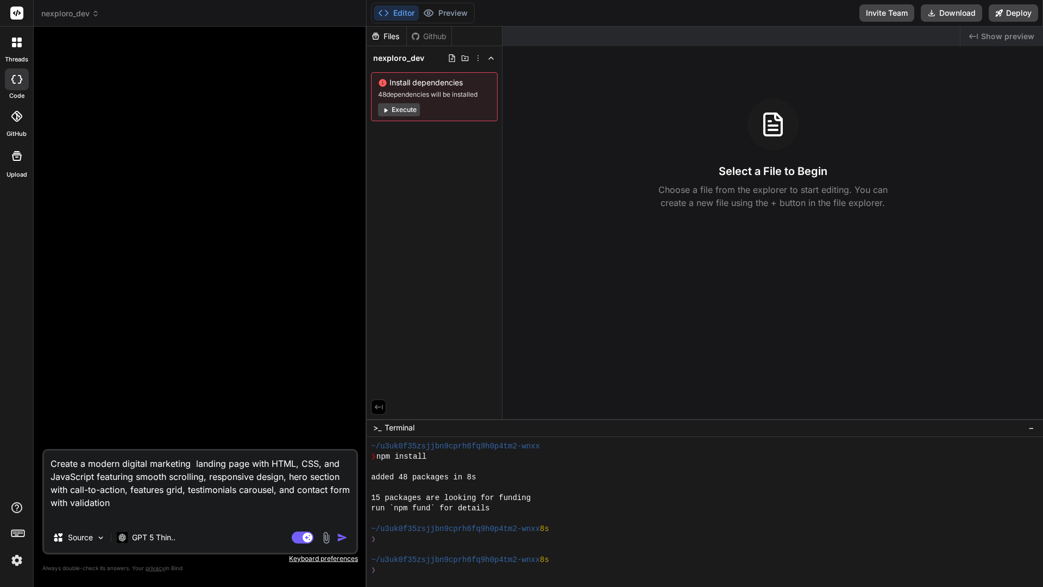
type textarea "x"
type textarea "Create a modern digital marketing ag landing page with HTML, CSS, and JavaScrip…"
type textarea "x"
type textarea "Create a modern digital marketing age landing page with HTML, CSS, and JavaScri…"
type textarea "x"
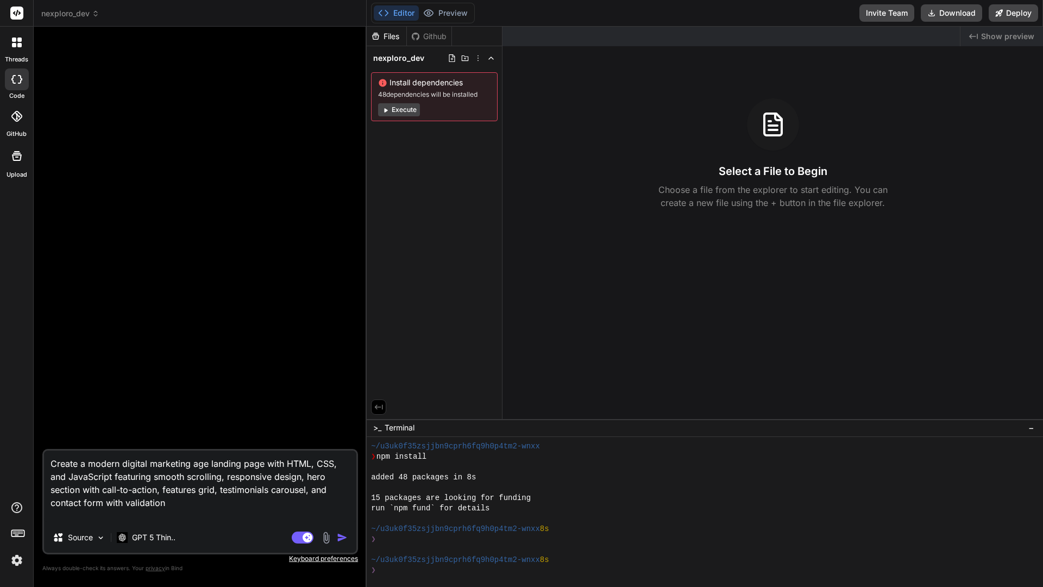
type textarea "Create a modern digital marketing agen landing page with HTML, CSS, and JavaScr…"
type textarea "x"
type textarea "Create a modern digital marketing agenc landing page with HTML, CSS, and JavaSc…"
type textarea "x"
type textarea "Create a modern digital marketing agency landing page with HTML, CSS, and JavaS…"
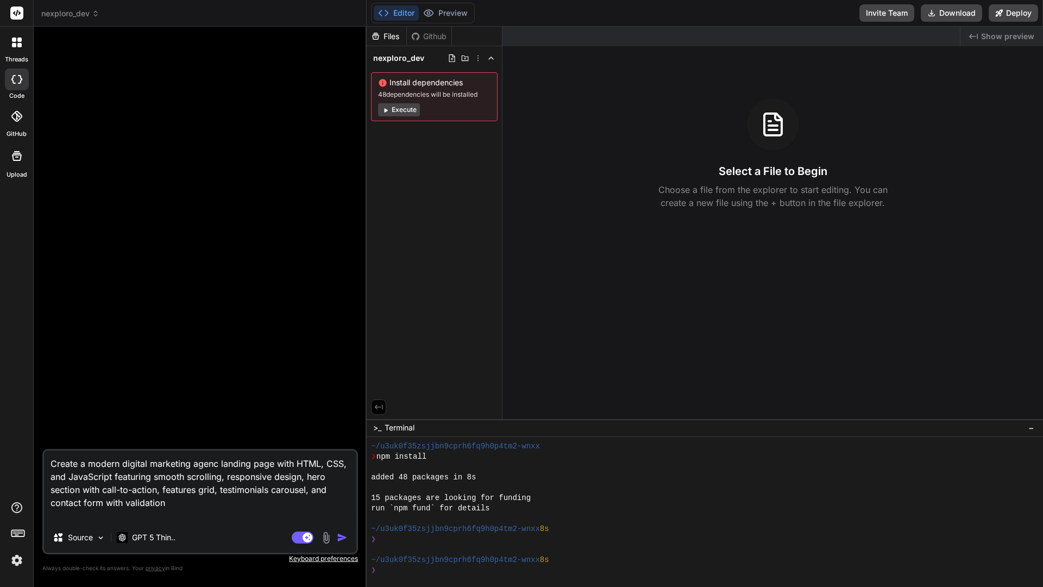
type textarea "x"
drag, startPoint x: 201, startPoint y: 469, endPoint x: 134, endPoint y: 477, distance: 67.9
click at [134, 477] on textarea "Create a modern digital marketing agency landing page with HTML, CSS, and JavaS…" at bounding box center [200, 486] width 312 height 72
type textarea "Create a modern digital marketing agency landing page u featuring smooth scroll…"
type textarea "x"
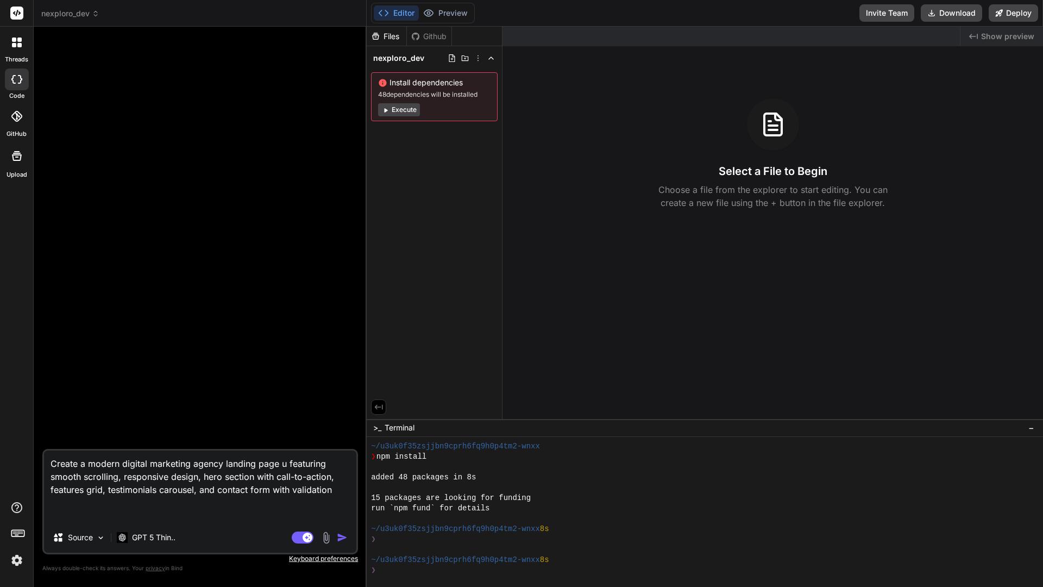
type textarea "Create a modern digital marketing agency landing page us featuring smooth scrol…"
type textarea "x"
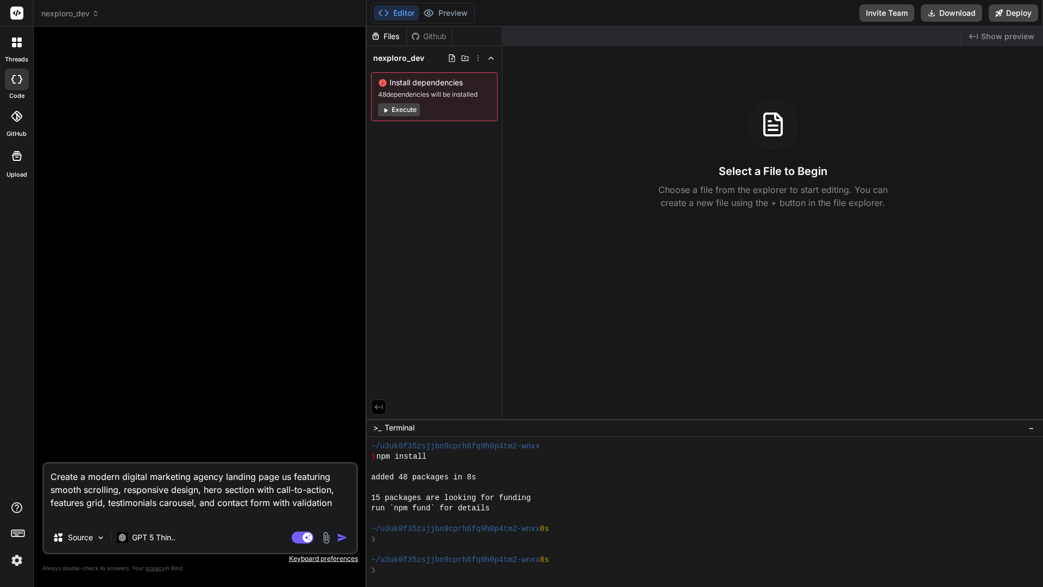
type textarea "Create a modern digital marketing agency landing page usi featuring smooth scro…"
type textarea "x"
type textarea "Create a modern digital marketing agency landing page usin featuring smooth scr…"
type textarea "x"
type textarea "Create a modern digital marketing agency landing page using featuring smooth sc…"
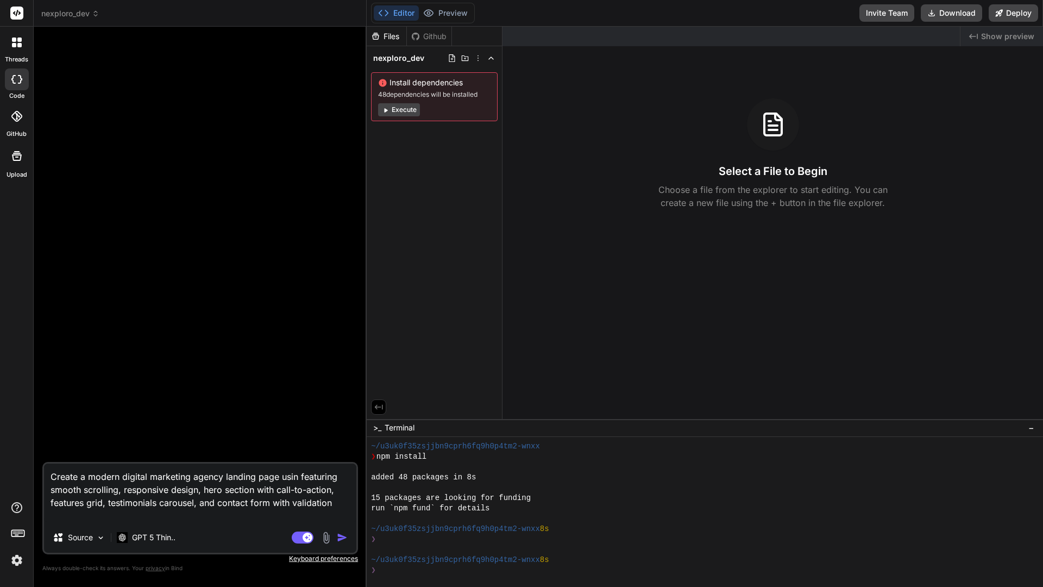
type textarea "x"
type textarea "Create a modern digital marketing agency landing page using featuring smooth sc…"
type textarea "x"
type textarea "Create a modern digital marketing agency landing page using A featuring smooth …"
type textarea "x"
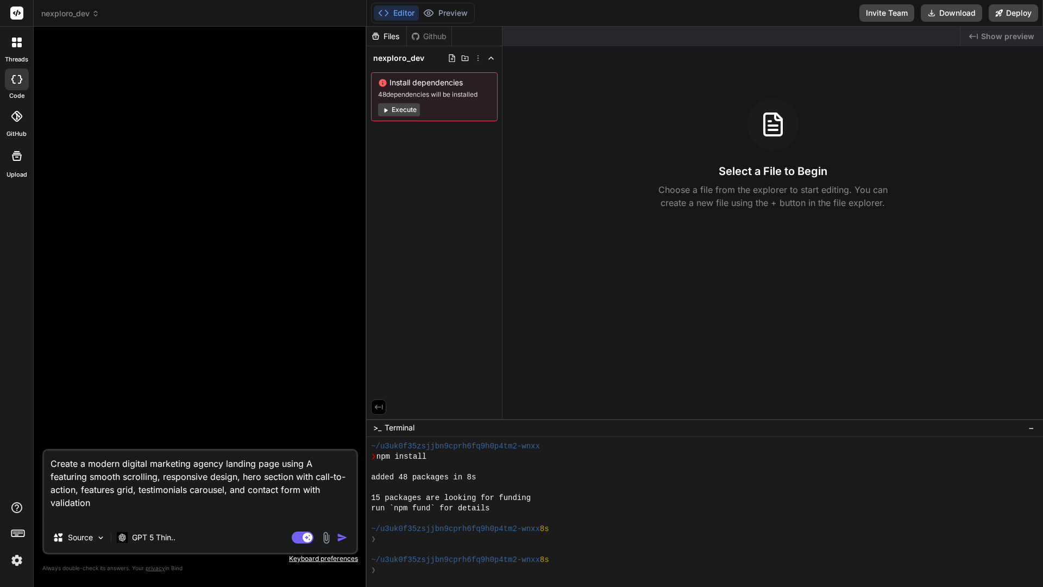
type textarea "Create a modern digital marketing agency landing page using As featuring smooth…"
click at [219, 488] on textarea "Create a modern digital marketing agency landing page using Astro JS and Tailwi…" at bounding box center [200, 486] width 312 height 72
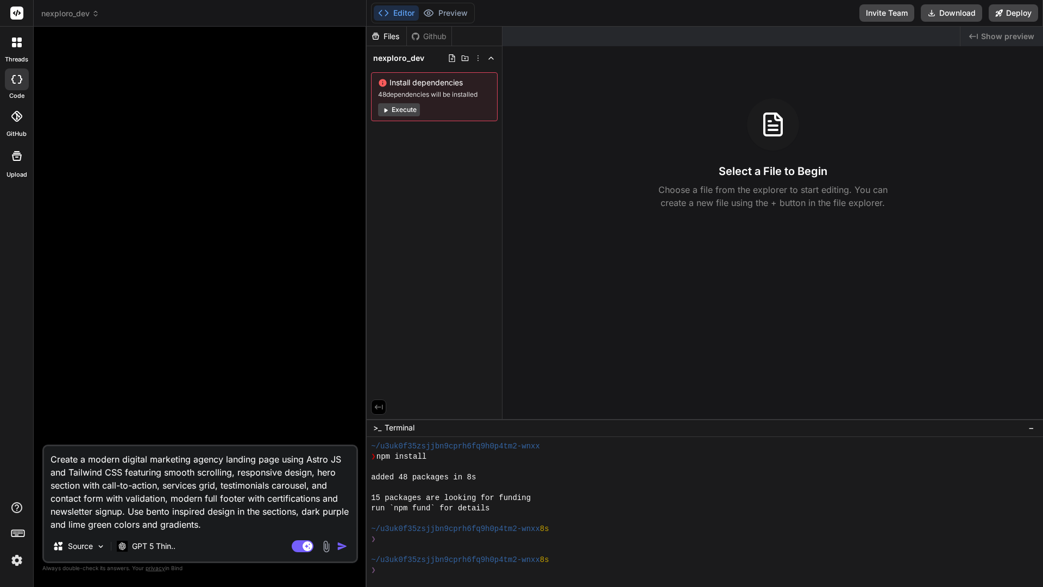
click at [342, 494] on img "button" at bounding box center [342, 546] width 11 height 11
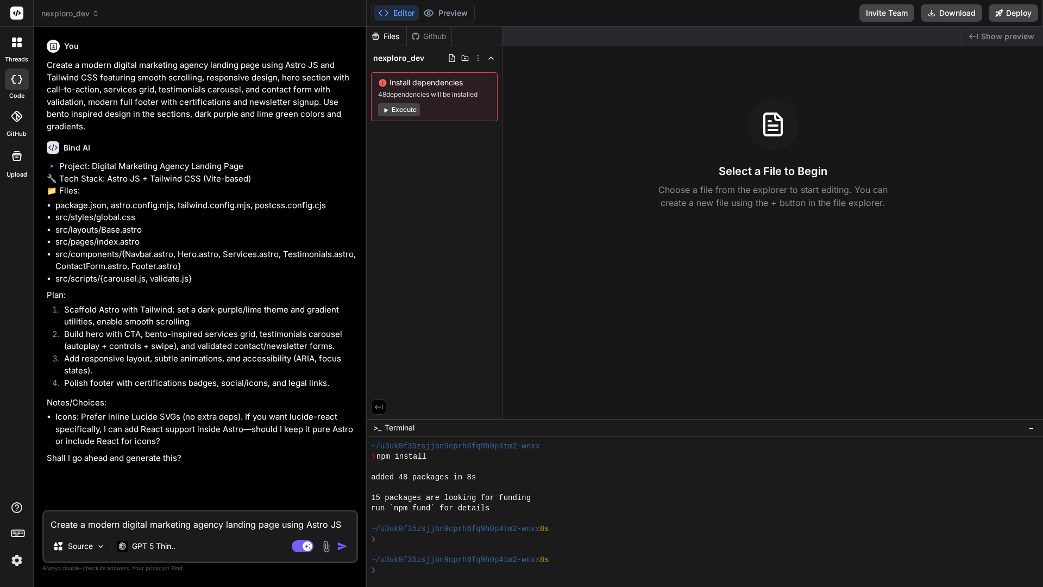
click at [214, 494] on textarea "Create a modern digital marketing agency landing page using Astro JS and Tailwi…" at bounding box center [200, 521] width 312 height 20
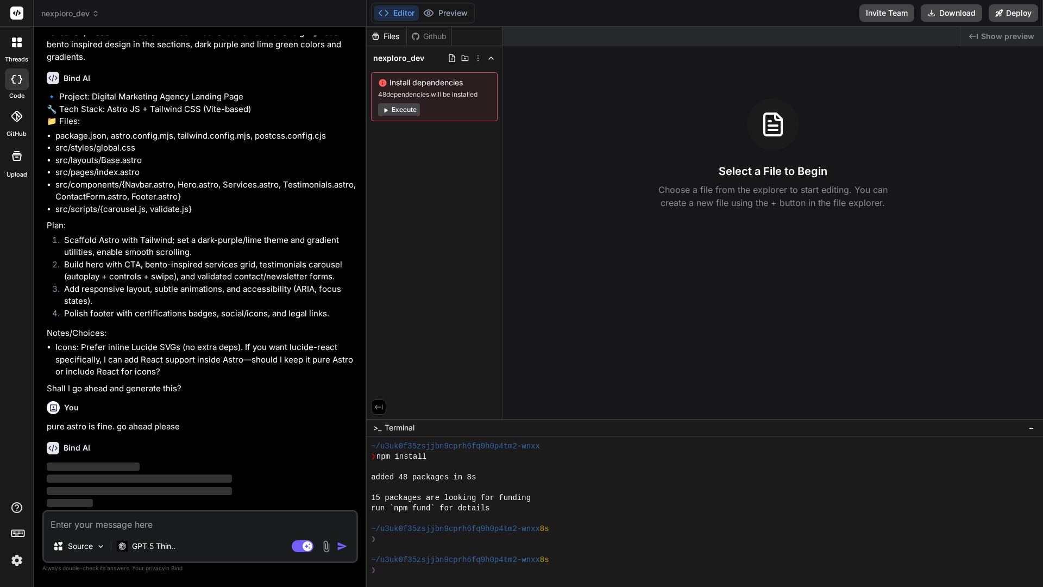
click at [474, 145] on div "Files Github nexploro_dev Install dependencies 48 dependencies will be installe…" at bounding box center [435, 223] width 136 height 392
click at [493, 58] on icon at bounding box center [491, 58] width 9 height 9
click at [493, 58] on polyline at bounding box center [491, 58] width 4 height 2
click at [478, 58] on icon at bounding box center [478, 58] width 9 height 9
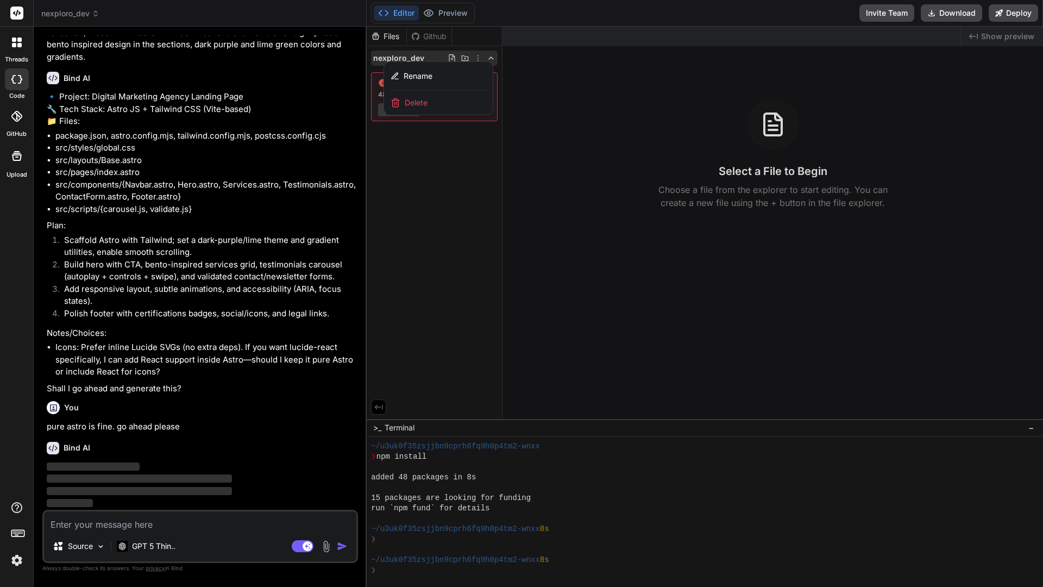
click at [443, 164] on div at bounding box center [705, 307] width 676 height 560
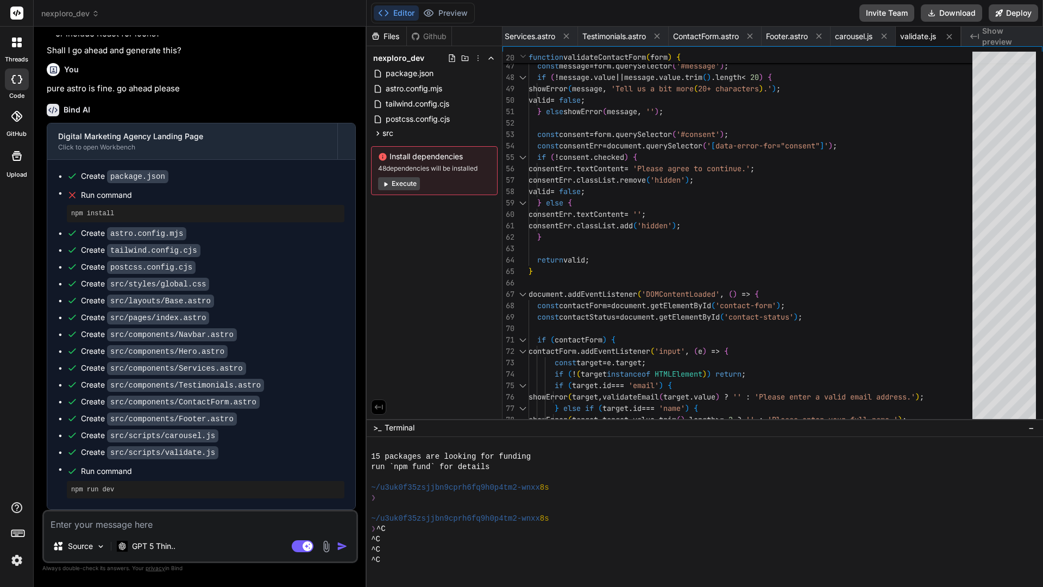
scroll to position [432, 0]
click at [117, 494] on textarea at bounding box center [200, 521] width 312 height 20
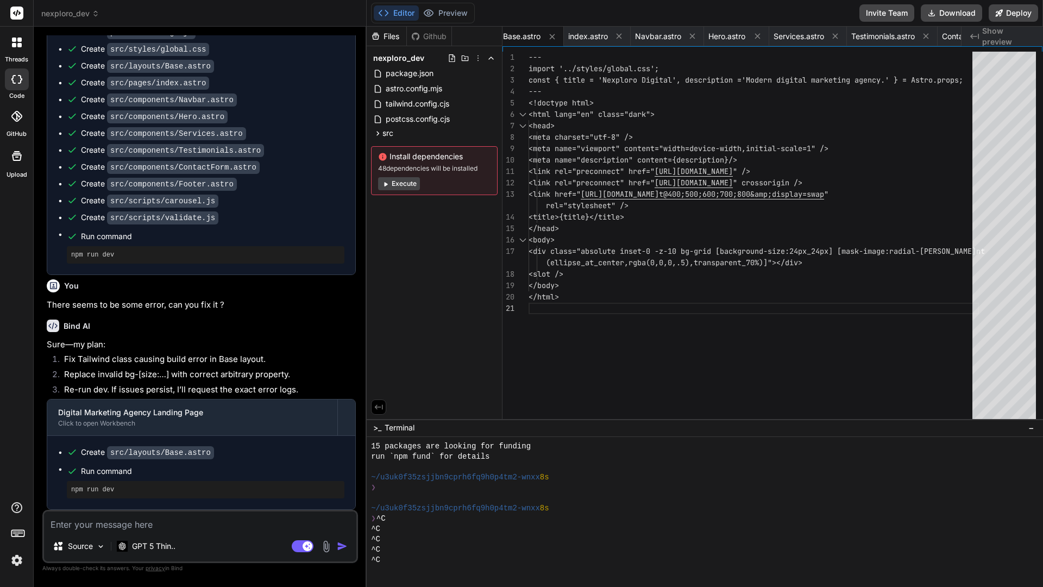
scroll to position [667, 0]
click at [144, 494] on textarea at bounding box center [200, 521] width 312 height 20
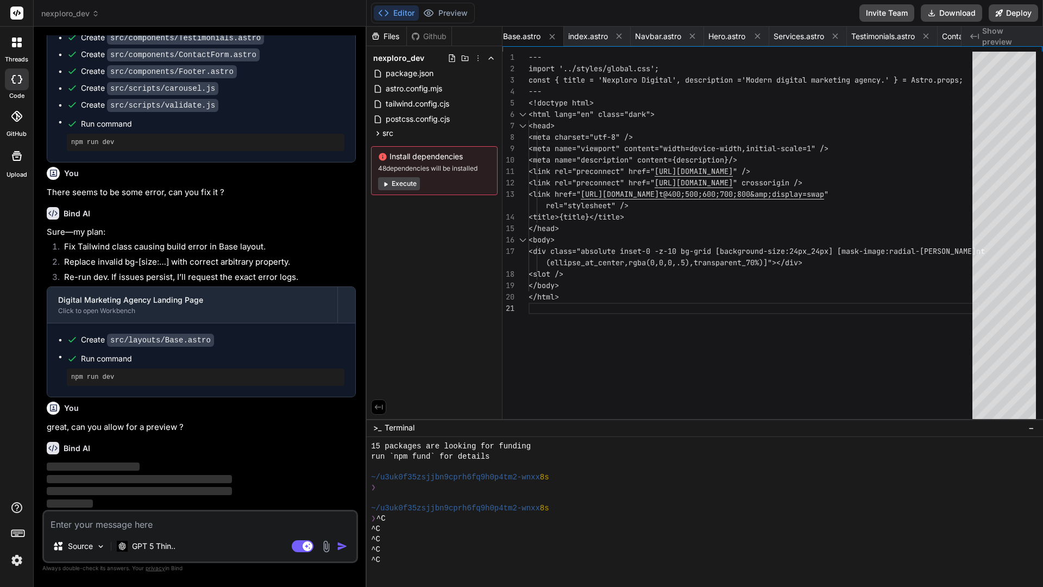
scroll to position [779, 0]
click at [376, 134] on icon at bounding box center [377, 133] width 9 height 9
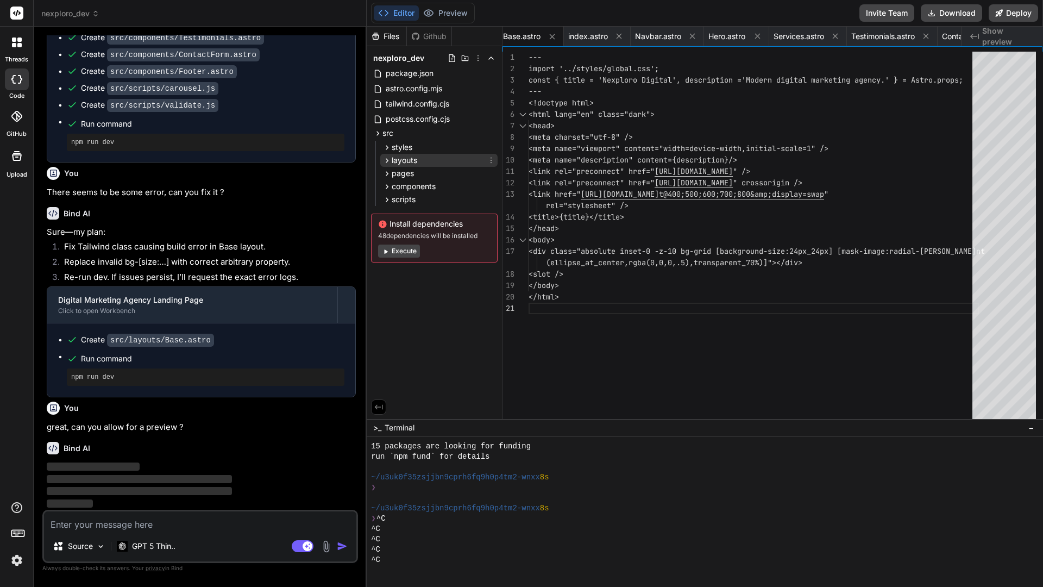
click at [385, 159] on icon at bounding box center [386, 160] width 9 height 9
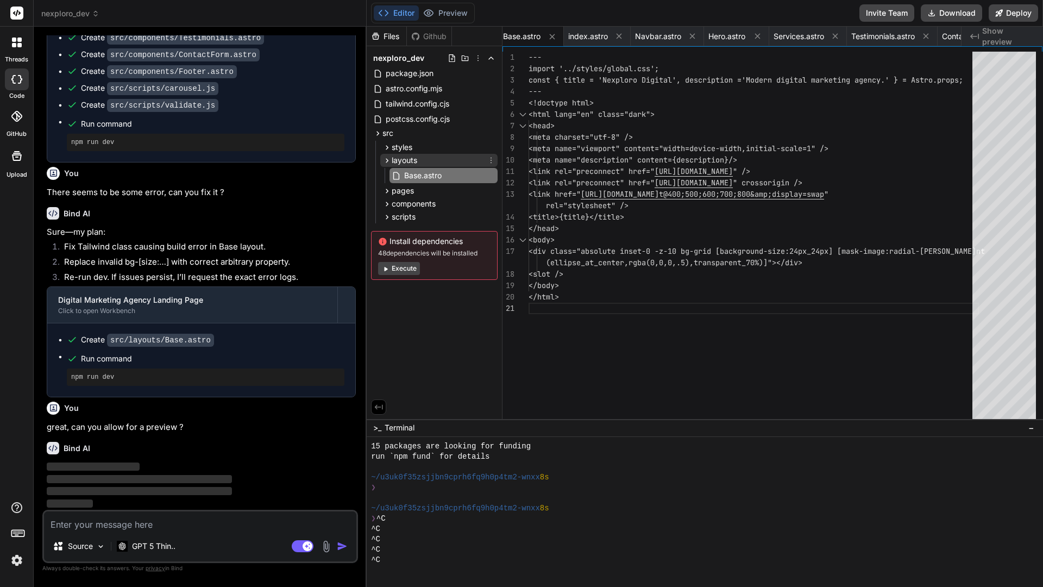
click at [385, 159] on icon at bounding box center [386, 160] width 9 height 9
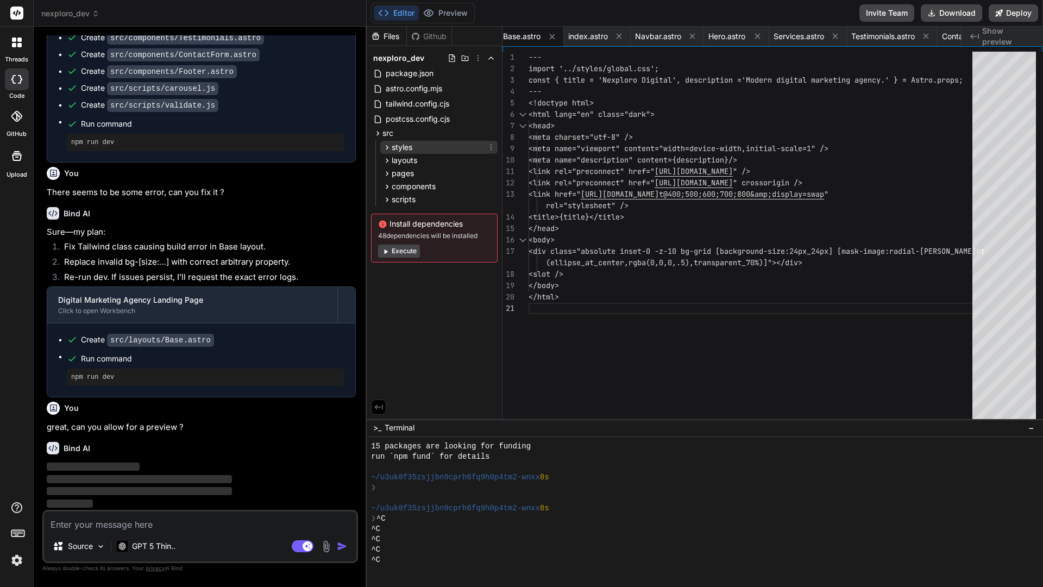
click at [388, 148] on icon at bounding box center [387, 147] width 3 height 4
click at [387, 147] on icon at bounding box center [386, 147] width 9 height 9
click at [388, 173] on icon at bounding box center [387, 173] width 3 height 4
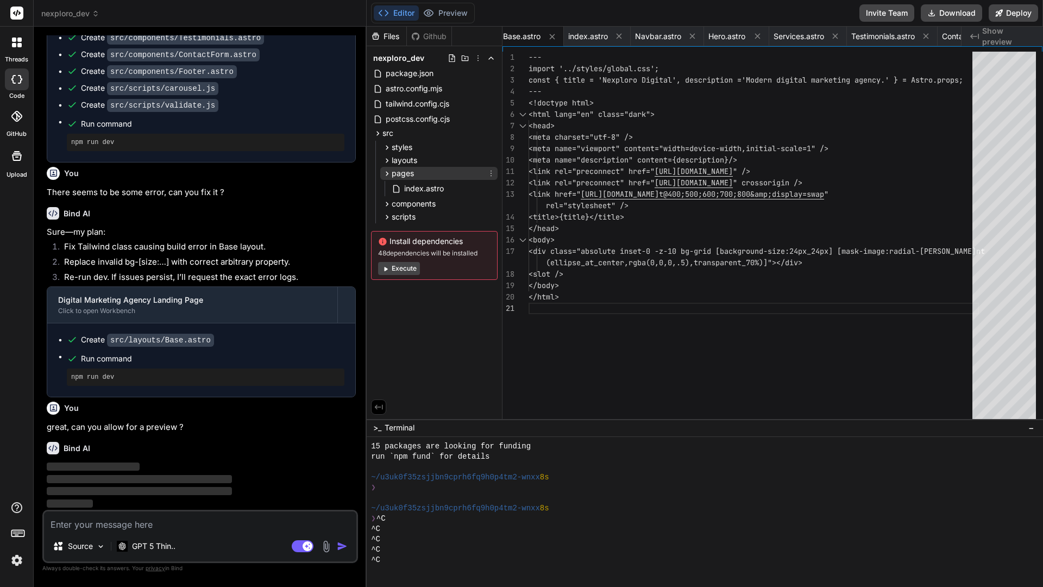
click at [388, 175] on icon at bounding box center [386, 173] width 9 height 9
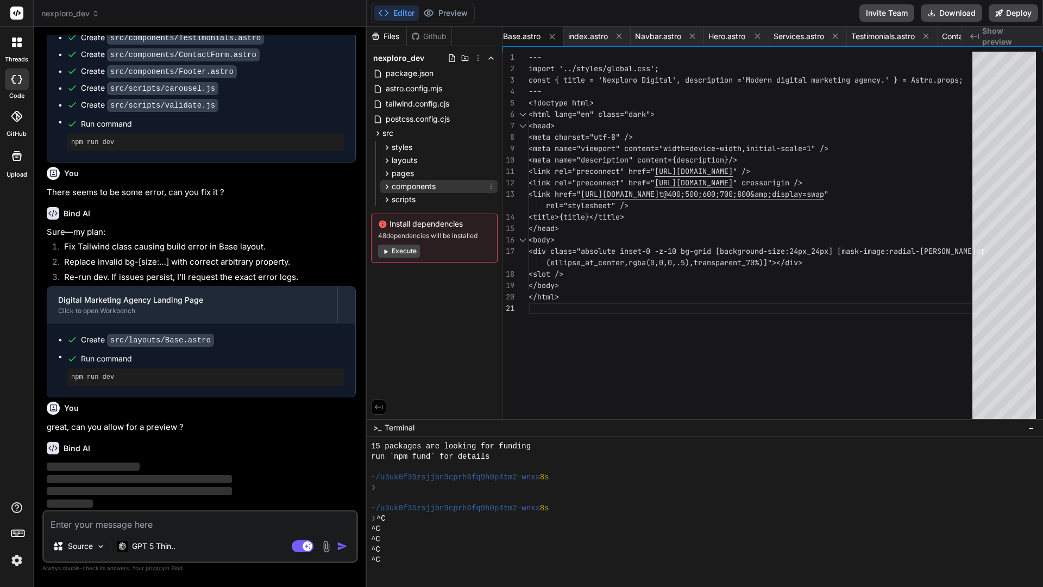
click at [386, 189] on icon at bounding box center [386, 186] width 9 height 9
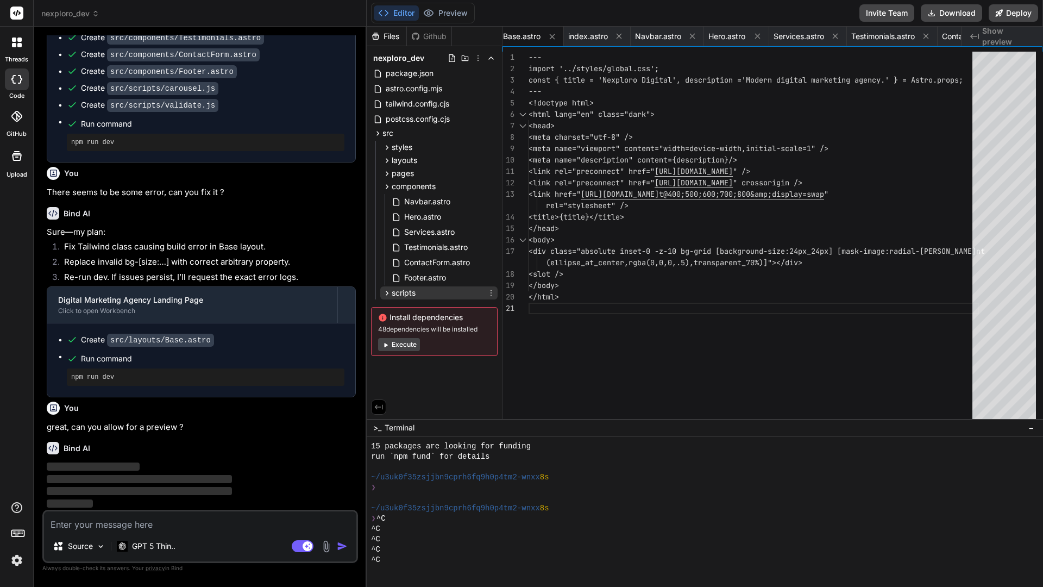
click at [384, 293] on icon at bounding box center [386, 292] width 9 height 9
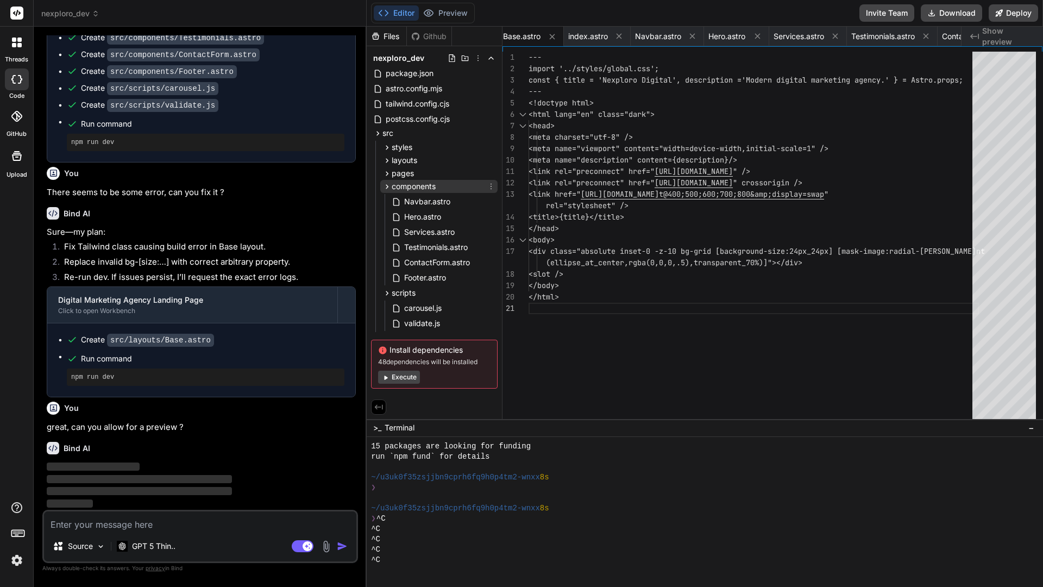
click at [386, 185] on icon at bounding box center [386, 186] width 9 height 9
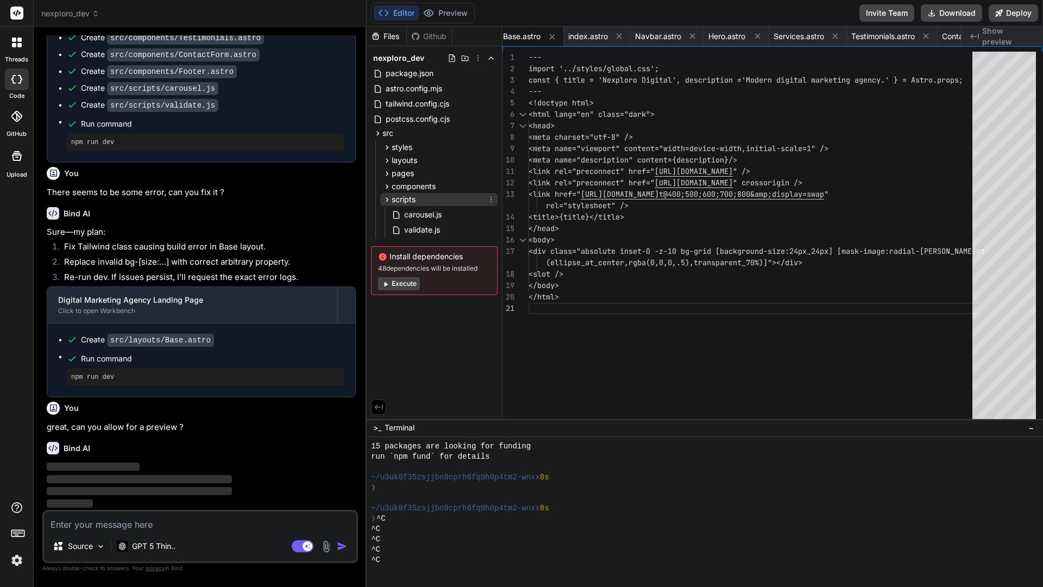
click at [386, 202] on icon at bounding box center [386, 199] width 9 height 9
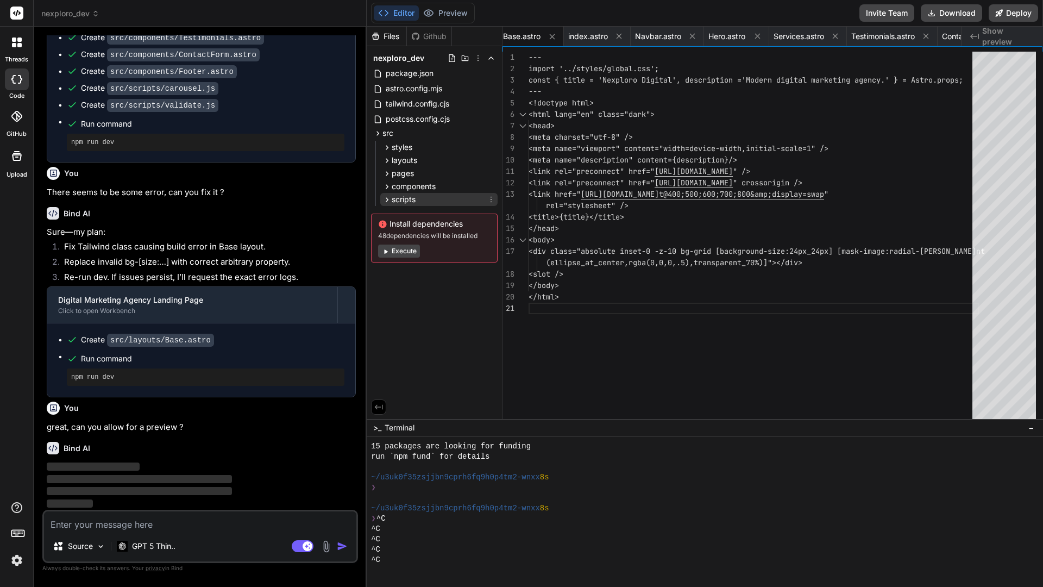
click at [387, 199] on icon at bounding box center [386, 199] width 9 height 9
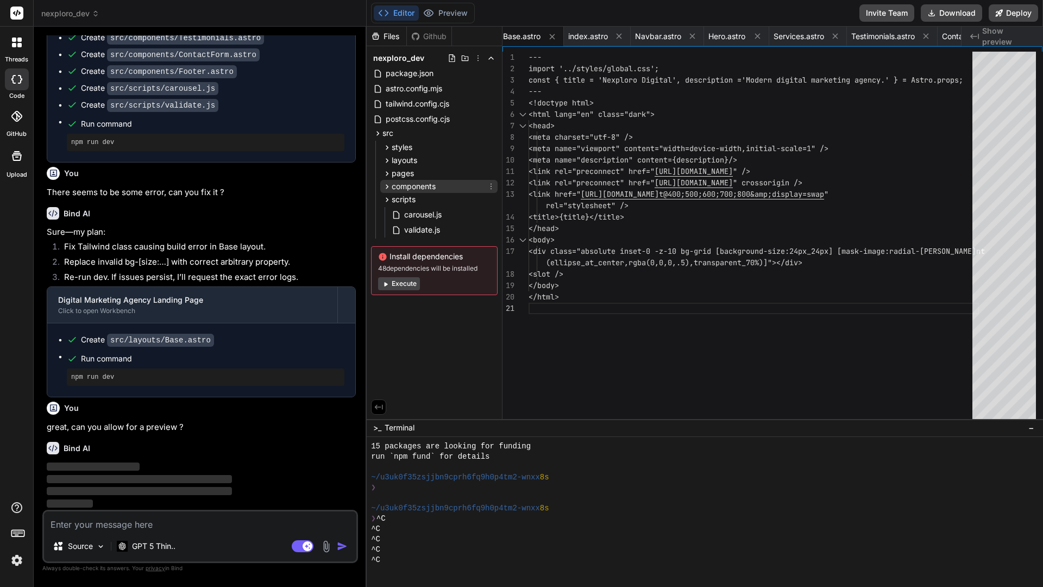
click at [388, 189] on icon at bounding box center [386, 186] width 9 height 9
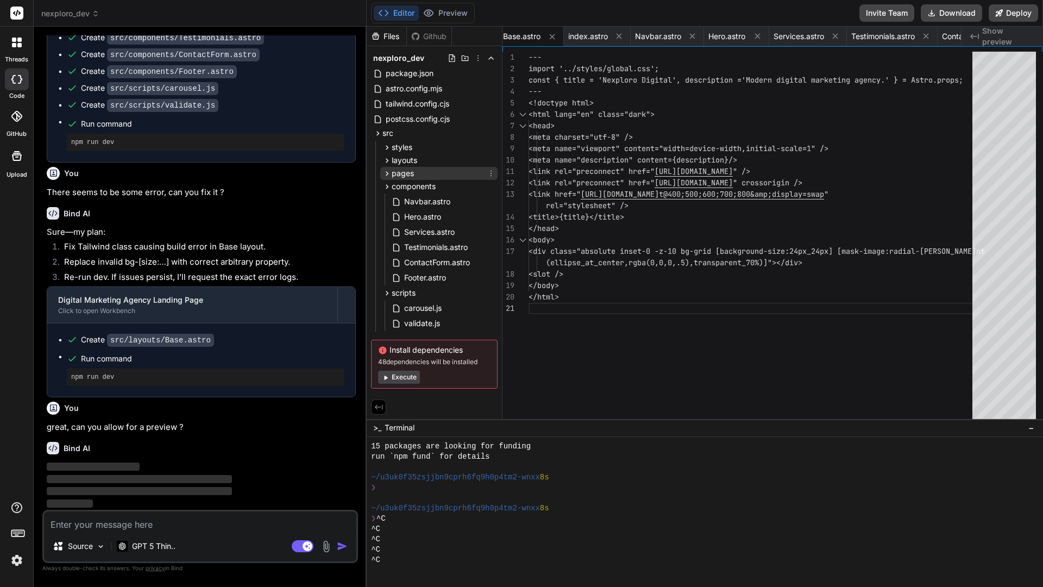
click at [387, 174] on icon at bounding box center [387, 173] width 3 height 4
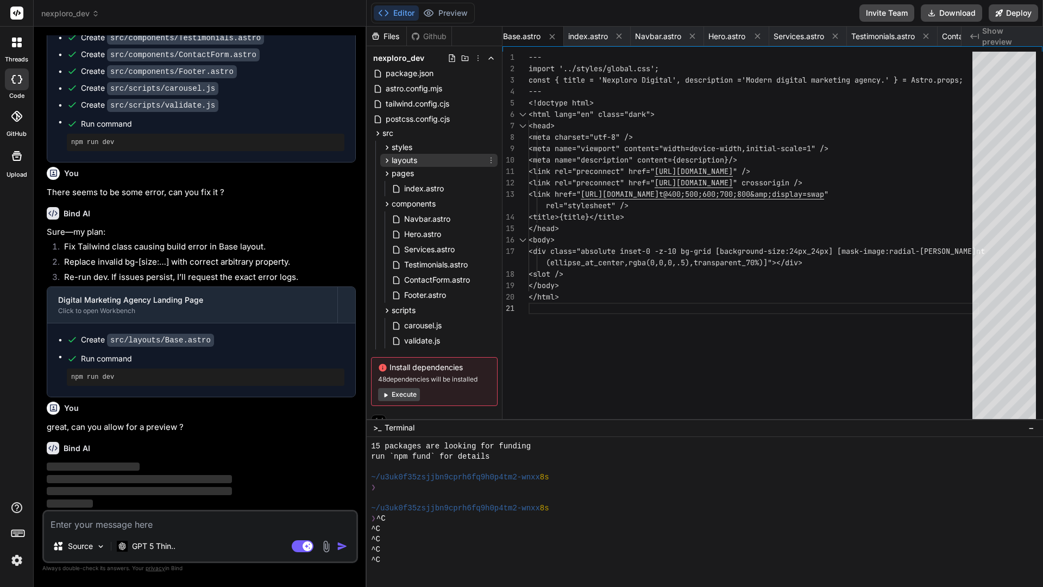
click at [387, 160] on icon at bounding box center [386, 160] width 9 height 9
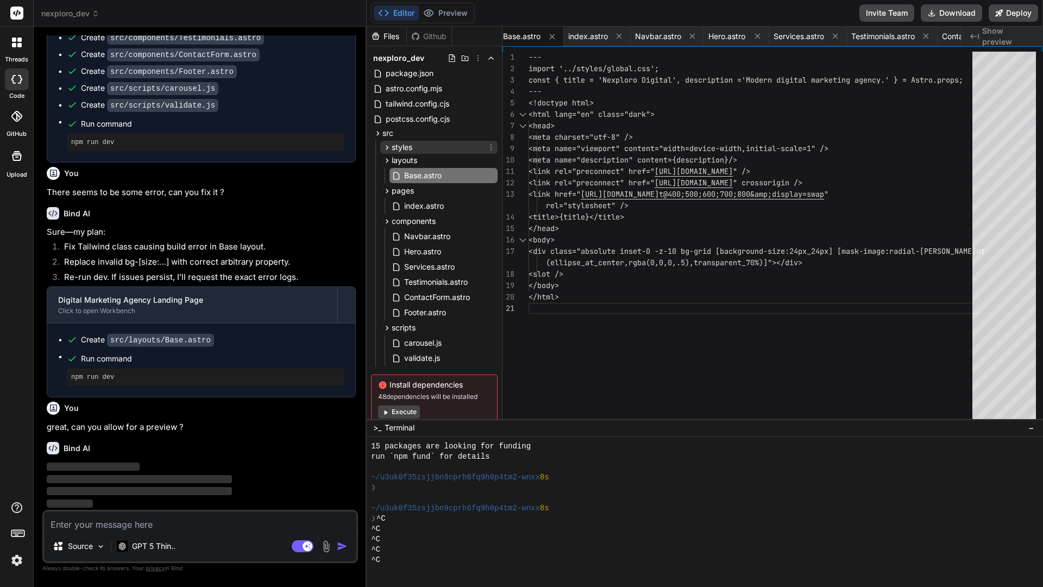
click at [386, 147] on icon at bounding box center [386, 147] width 9 height 9
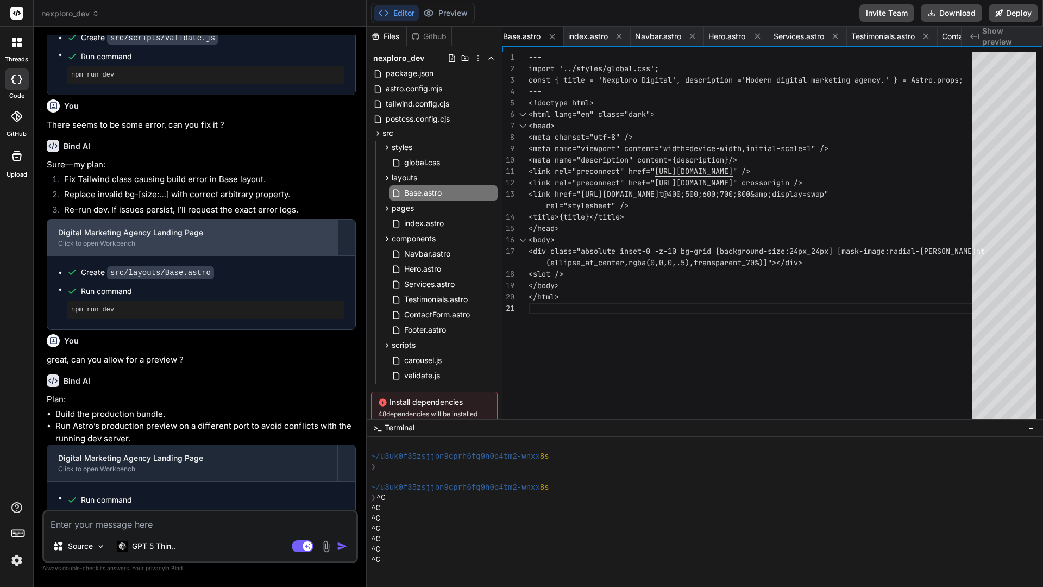
scroll to position [915, 0]
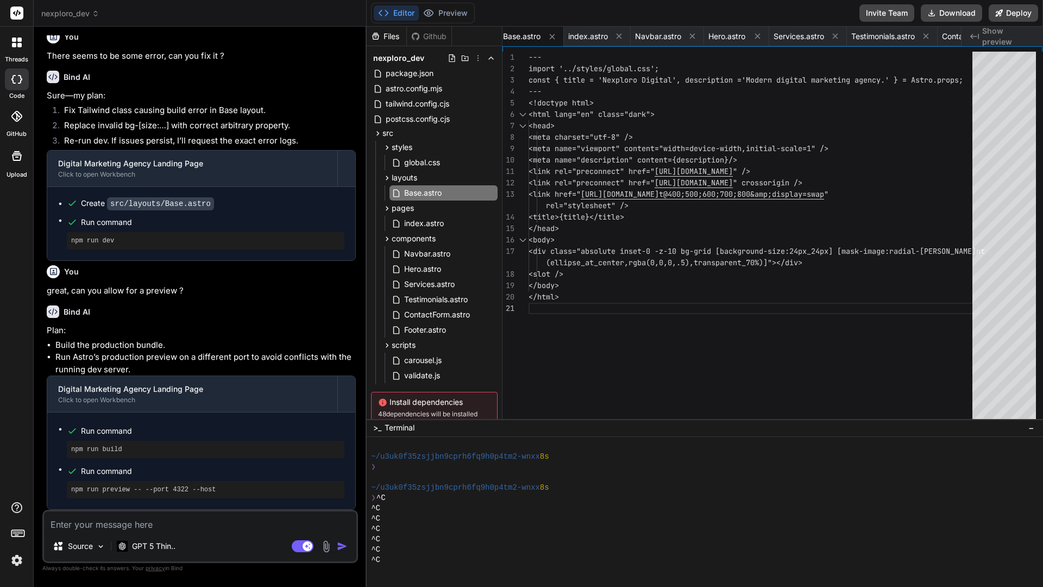
click at [436, 36] on div "Github" at bounding box center [429, 36] width 45 height 11
click at [399, 12] on button "Editor" at bounding box center [396, 12] width 45 height 15
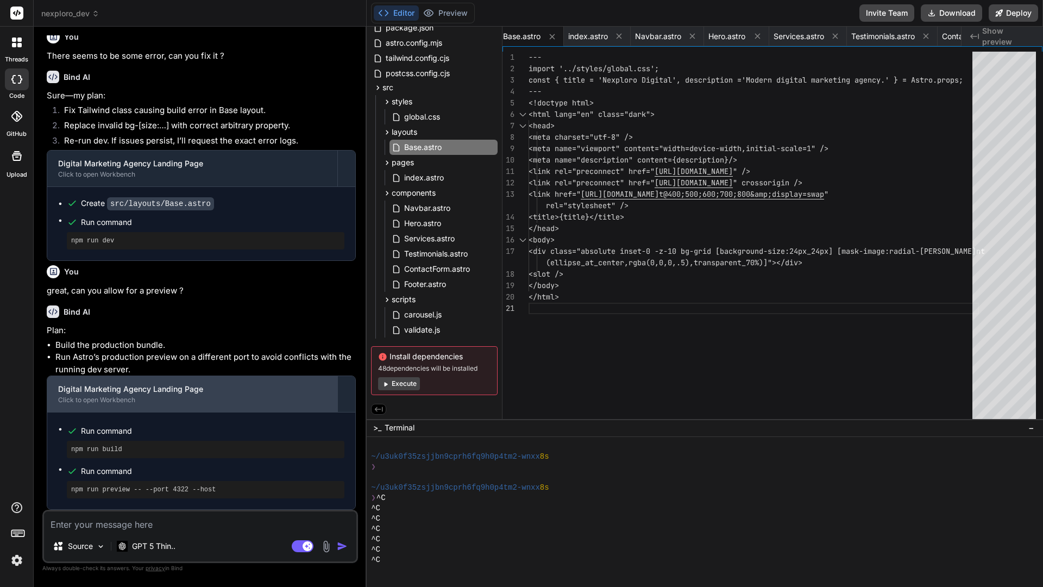
click at [109, 395] on div "Digital Marketing Agency Landing Page Click to open Workbench" at bounding box center [192, 394] width 290 height 36
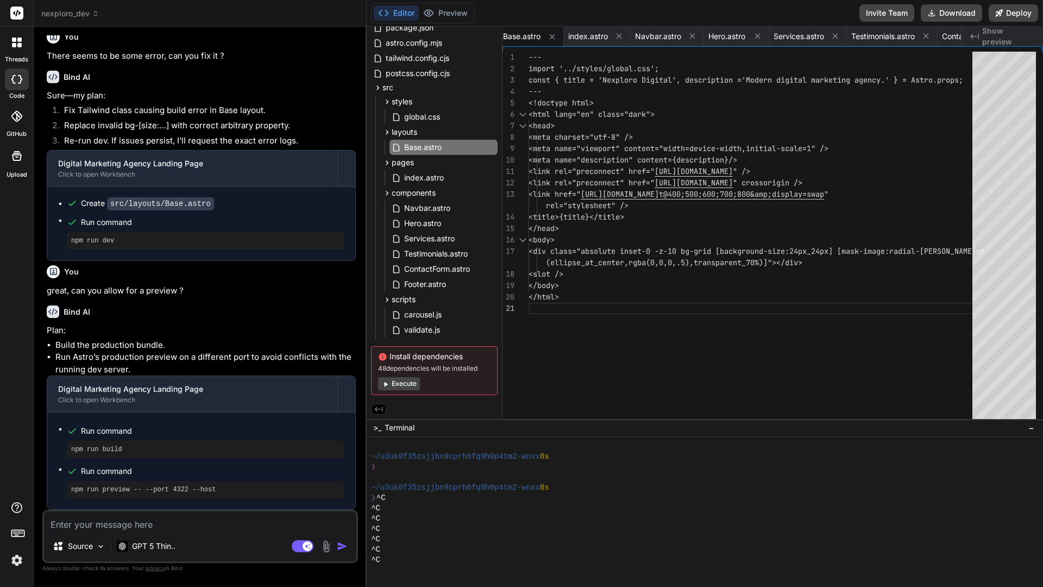
click at [150, 494] on textarea at bounding box center [200, 521] width 312 height 20
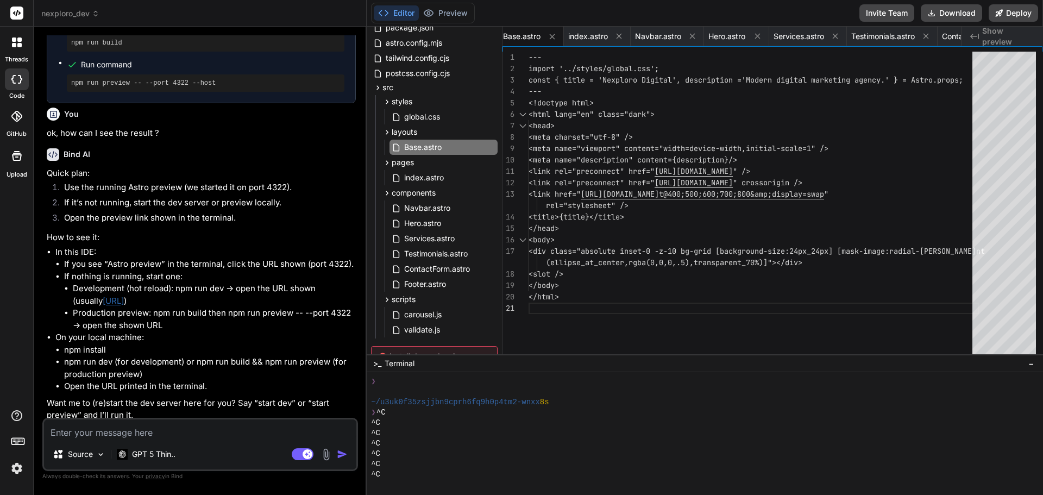
scroll to position [1328, 0]
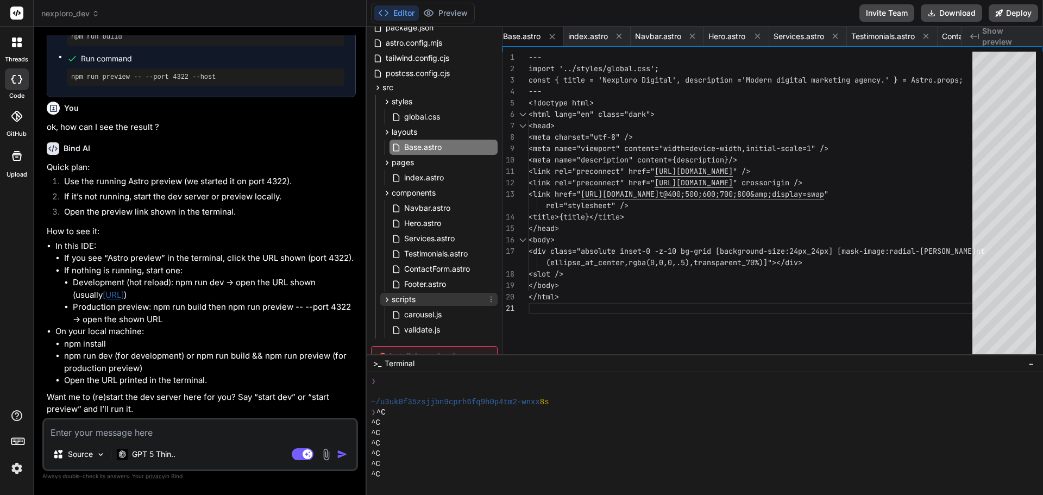
click at [383, 300] on icon at bounding box center [386, 299] width 9 height 9
click at [386, 193] on icon at bounding box center [386, 193] width 9 height 9
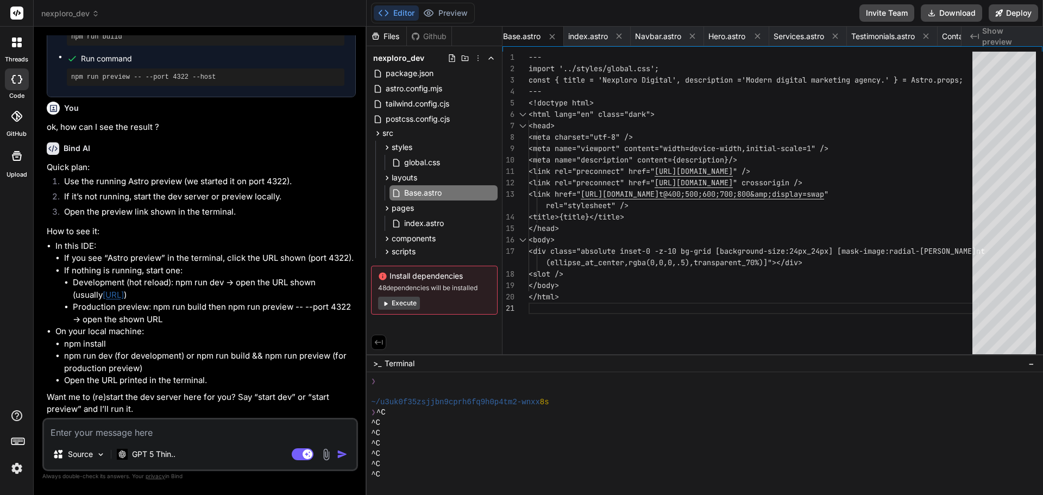
scroll to position [0, 0]
click at [400, 217] on div "index.astro" at bounding box center [418, 223] width 53 height 13
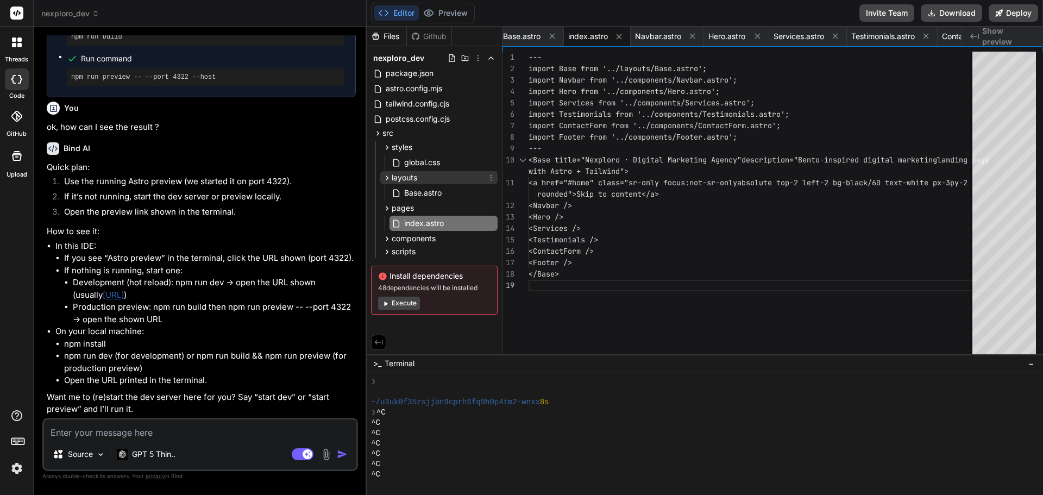
click at [385, 178] on icon at bounding box center [386, 177] width 9 height 9
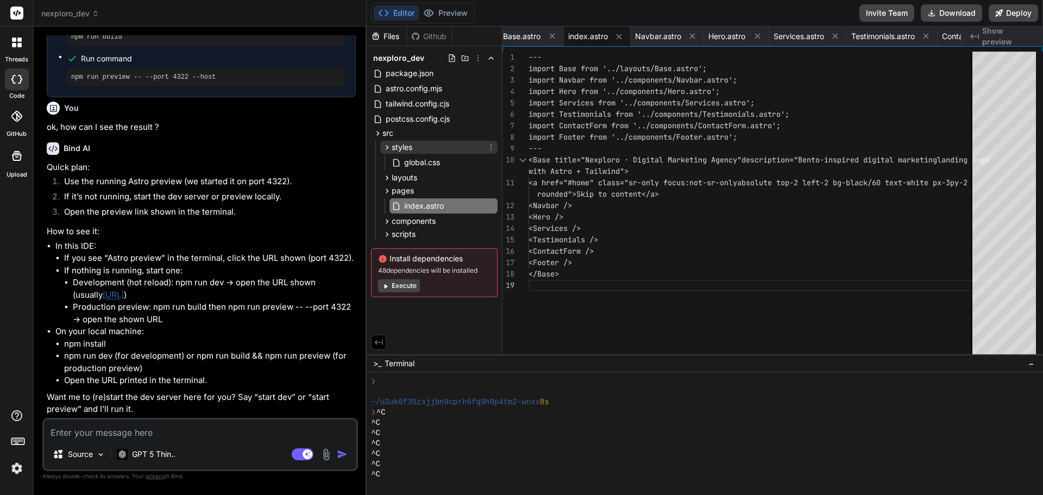
click at [388, 147] on icon at bounding box center [387, 147] width 3 height 4
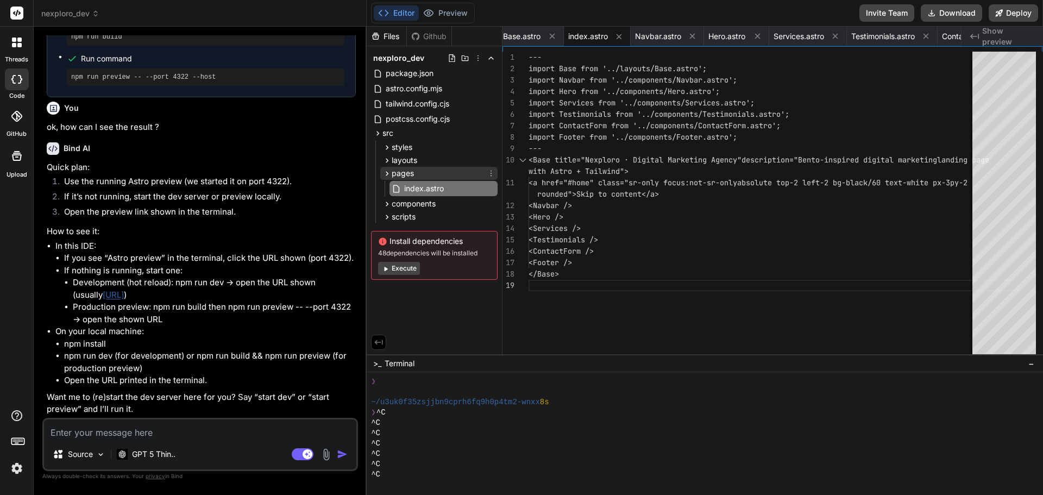
click at [385, 174] on icon at bounding box center [386, 173] width 9 height 9
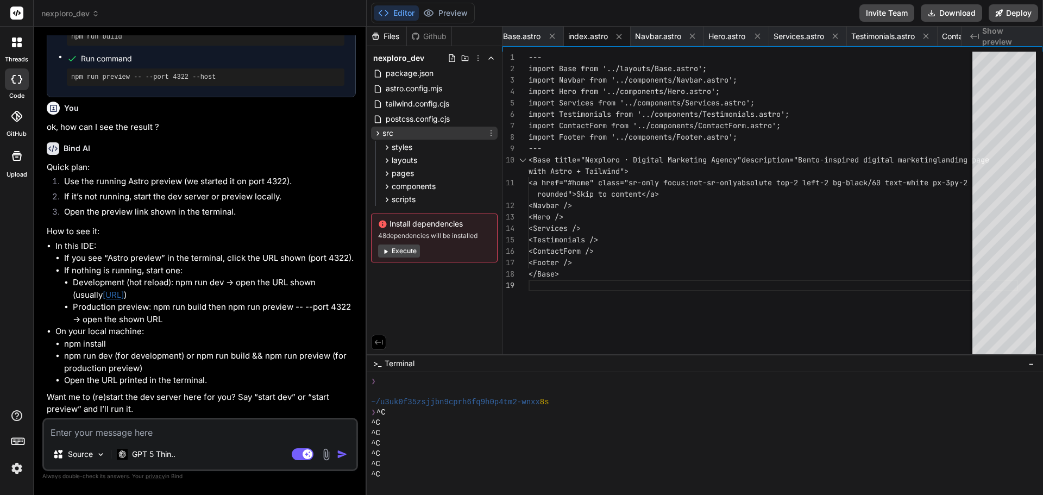
click at [375, 134] on icon at bounding box center [377, 133] width 9 height 9
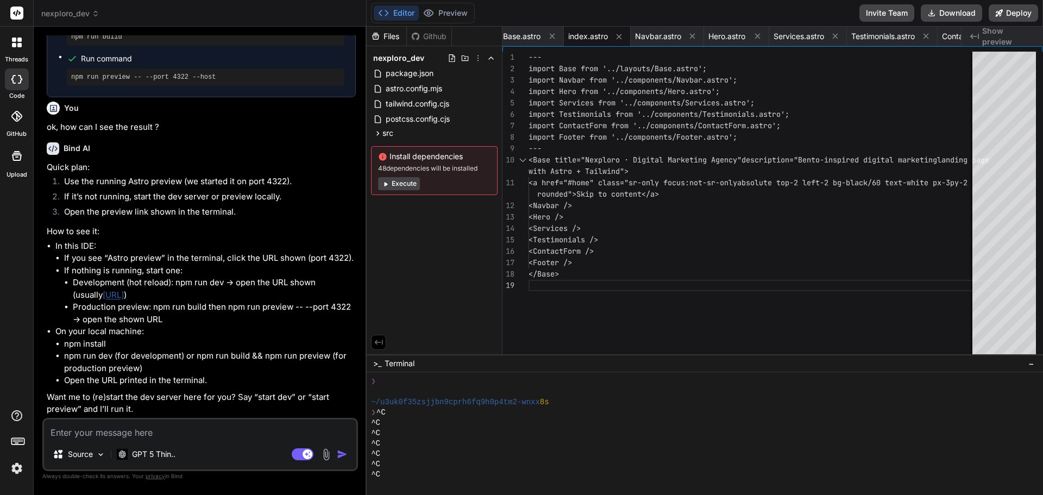
click at [999, 32] on span "Show preview" at bounding box center [1008, 37] width 52 height 22
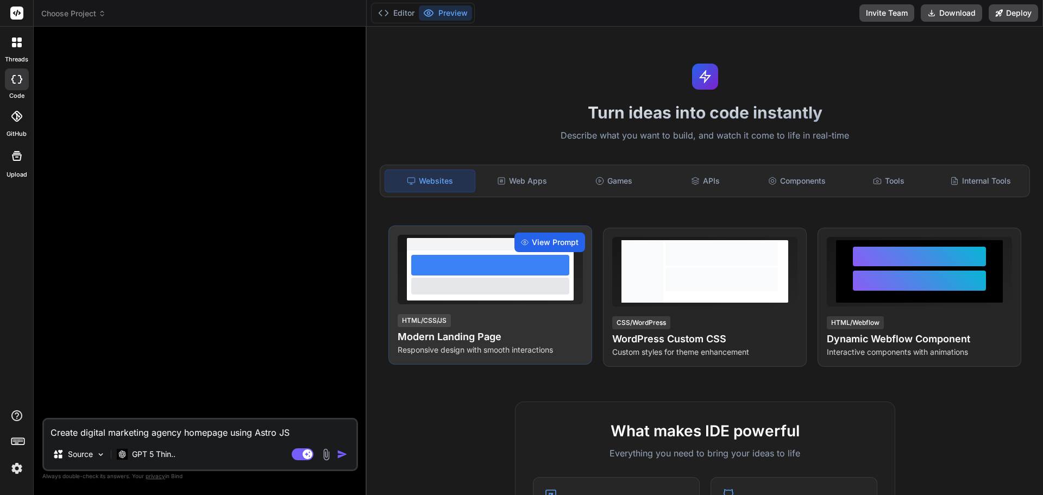
click at [532, 240] on span "View Prompt" at bounding box center [555, 242] width 47 height 11
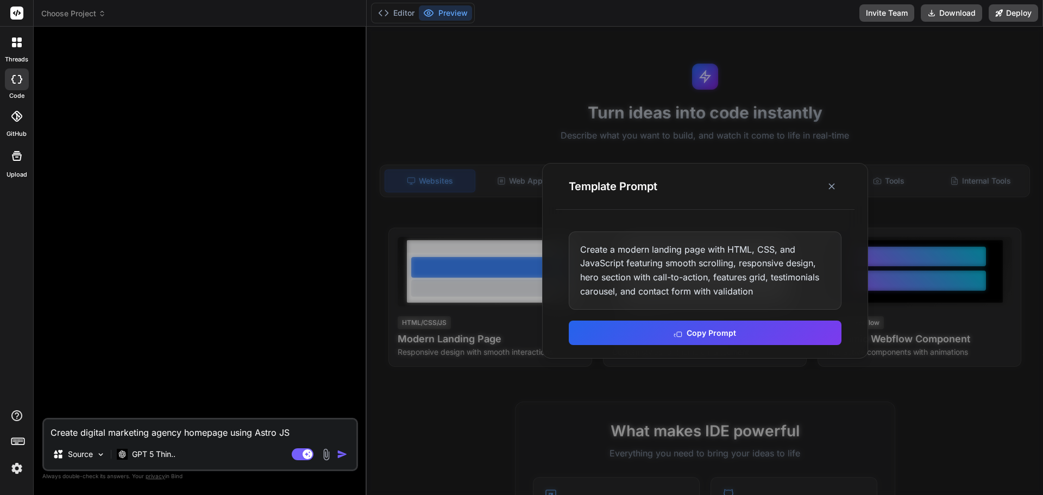
click at [666, 254] on div "Create a modern landing page with HTML, CSS, and JavaScript featuring smooth sc…" at bounding box center [705, 270] width 273 height 78
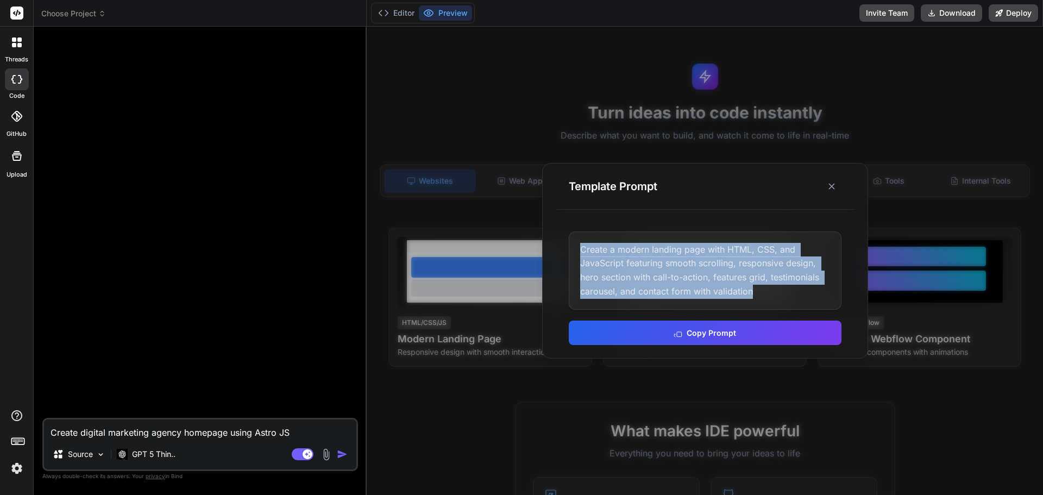
click at [666, 254] on div "Create a modern landing page with HTML, CSS, and JavaScript featuring smooth sc…" at bounding box center [705, 270] width 273 height 78
copy div "Create a modern landing page with HTML, CSS, and JavaScript featuring smooth sc…"
type textarea "x"
